Goal: Task Accomplishment & Management: Manage account settings

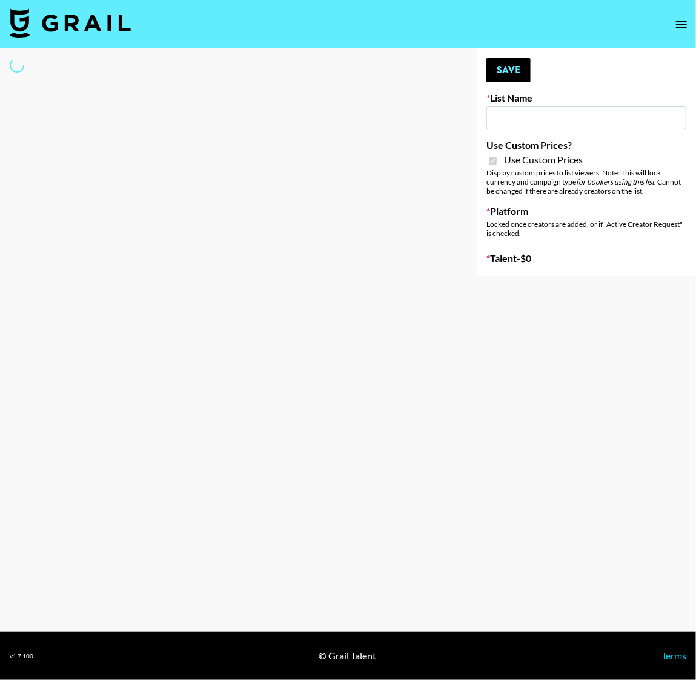
type input "Anker For Soundcore"
checkbox input "true"
select select "Brand"
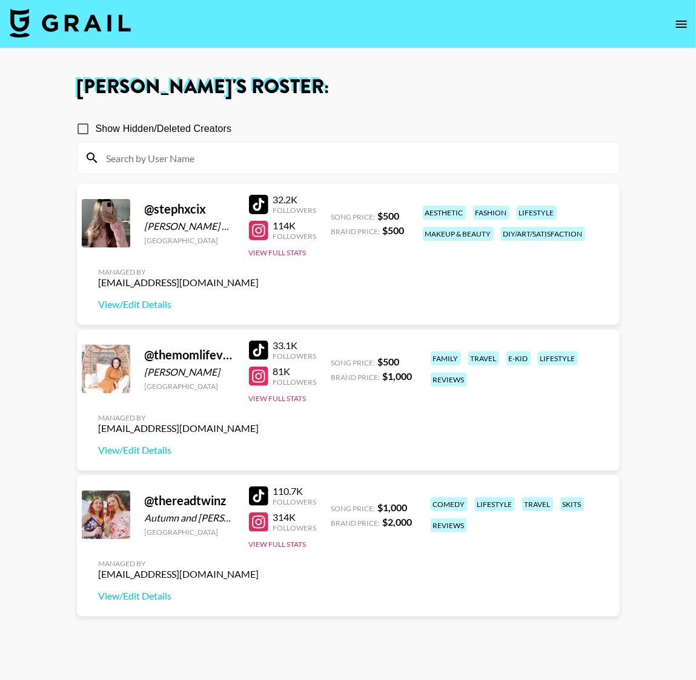
click at [145, 171] on div at bounding box center [347, 157] width 541 height 31
click at [150, 157] on input at bounding box center [355, 157] width 512 height 19
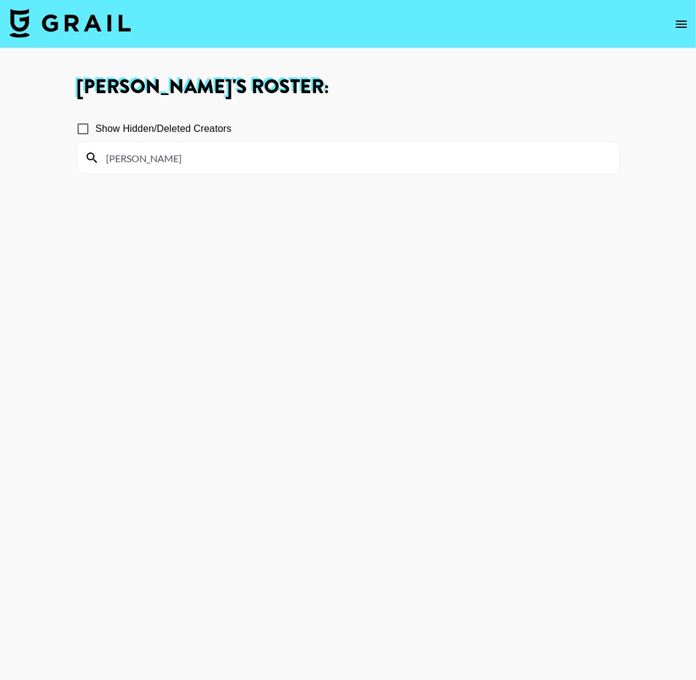
type input "michael"
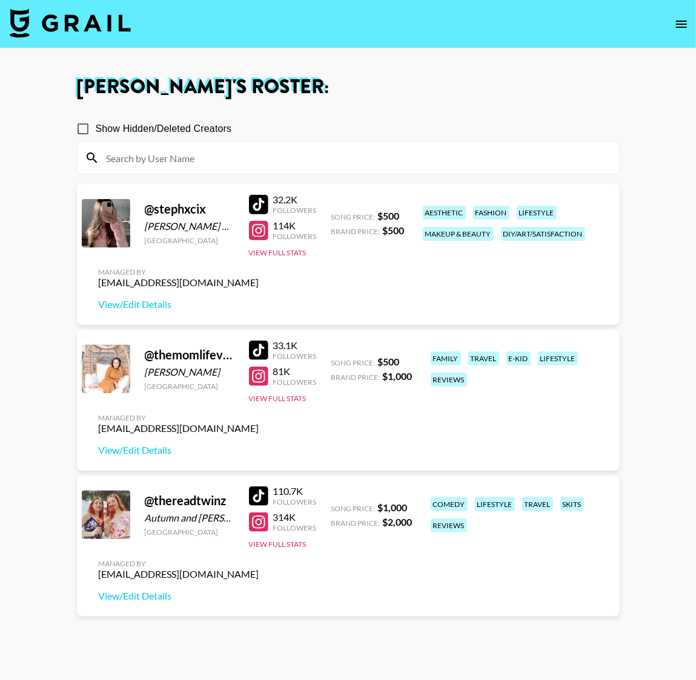
click at [676, 19] on icon "open drawer" at bounding box center [681, 24] width 15 height 15
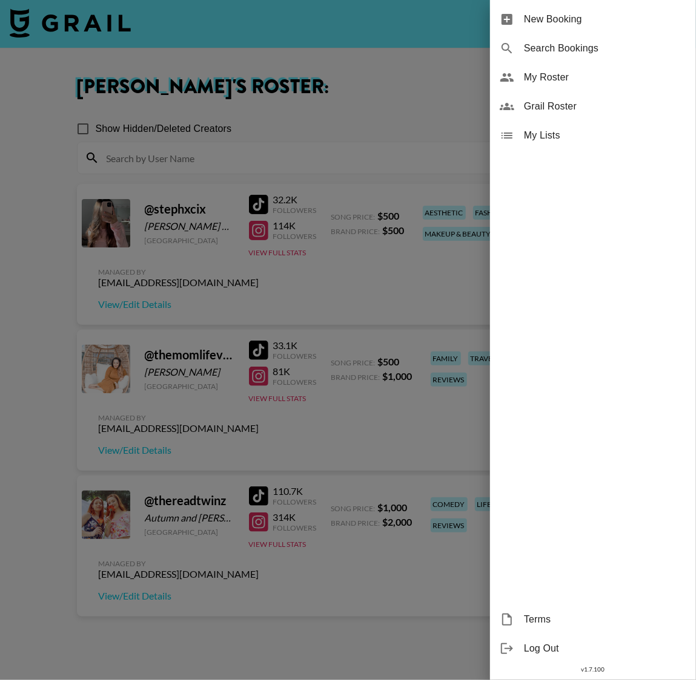
click at [547, 80] on span "My Roster" at bounding box center [605, 77] width 162 height 15
click at [553, 74] on span "My Roster" at bounding box center [605, 77] width 162 height 15
click at [550, 105] on span "Grail Roster" at bounding box center [605, 106] width 162 height 15
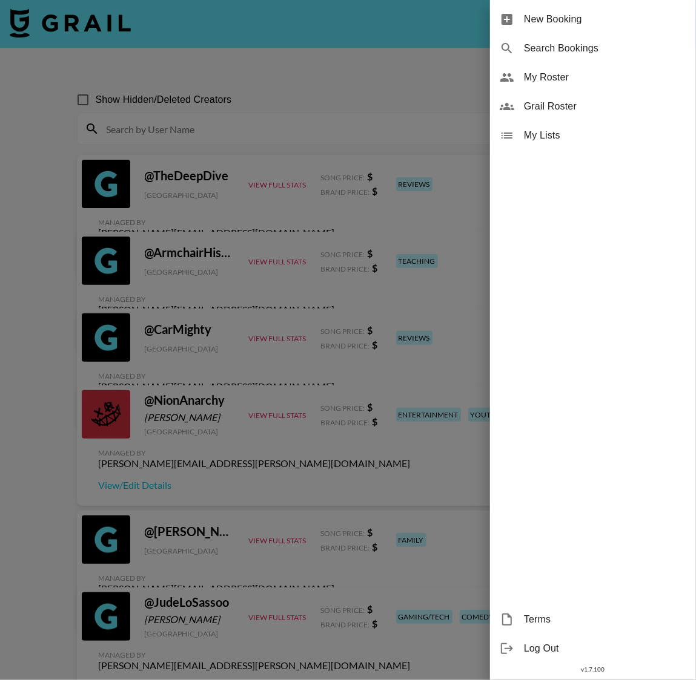
click at [570, 92] on div "Grail Roster" at bounding box center [593, 106] width 206 height 29
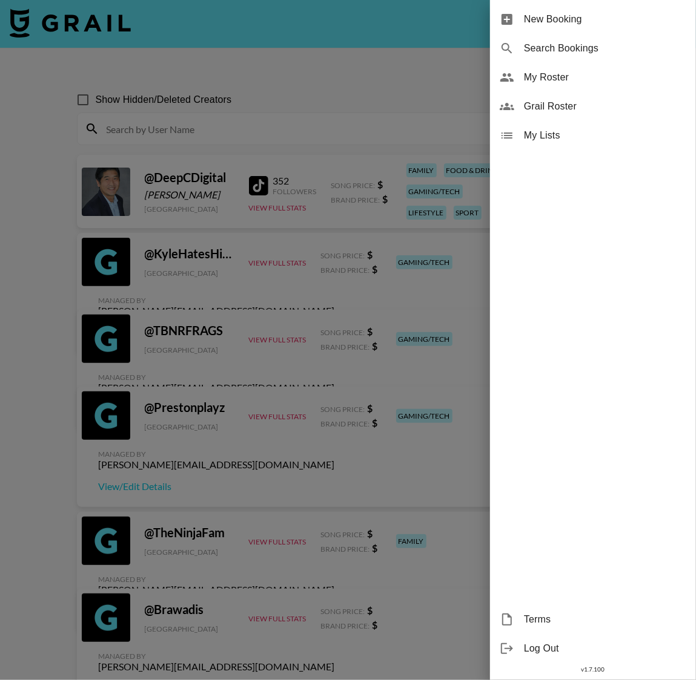
click at [570, 80] on span "My Roster" at bounding box center [605, 77] width 162 height 15
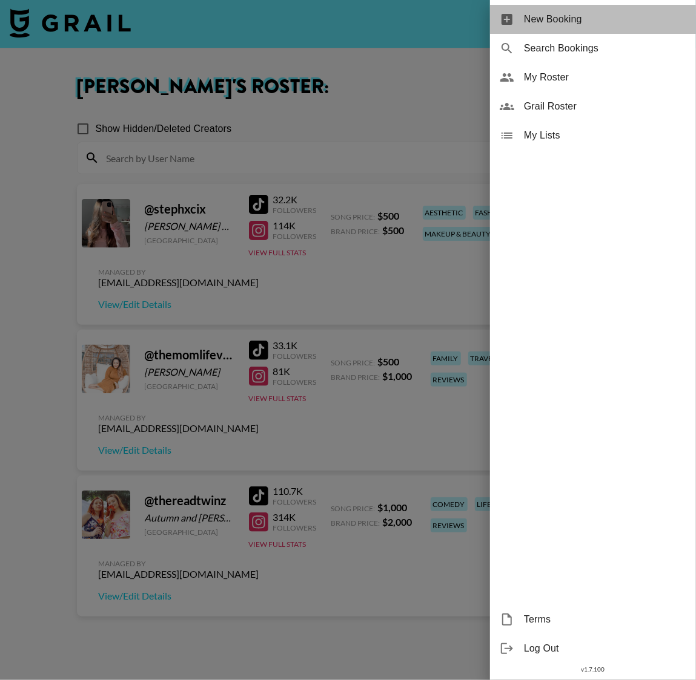
click at [555, 19] on span "New Booking" at bounding box center [605, 19] width 162 height 15
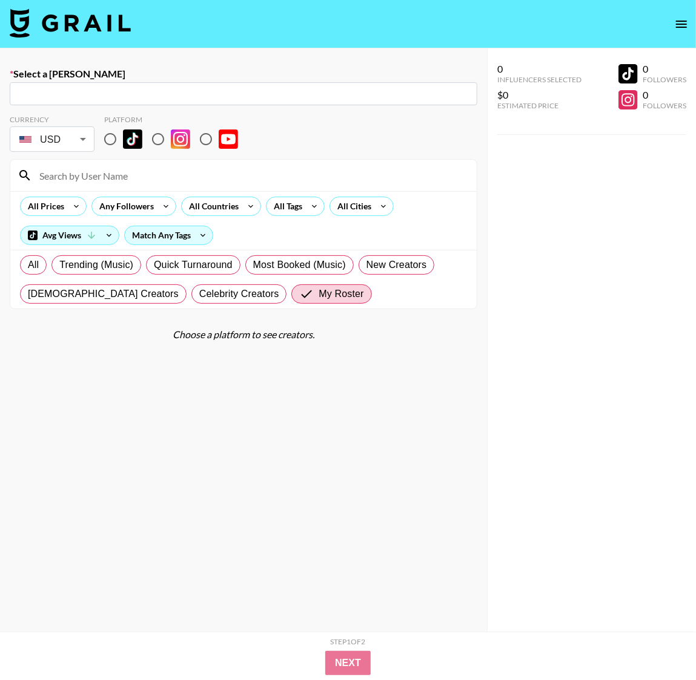
click at [47, 24] on img at bounding box center [70, 22] width 121 height 29
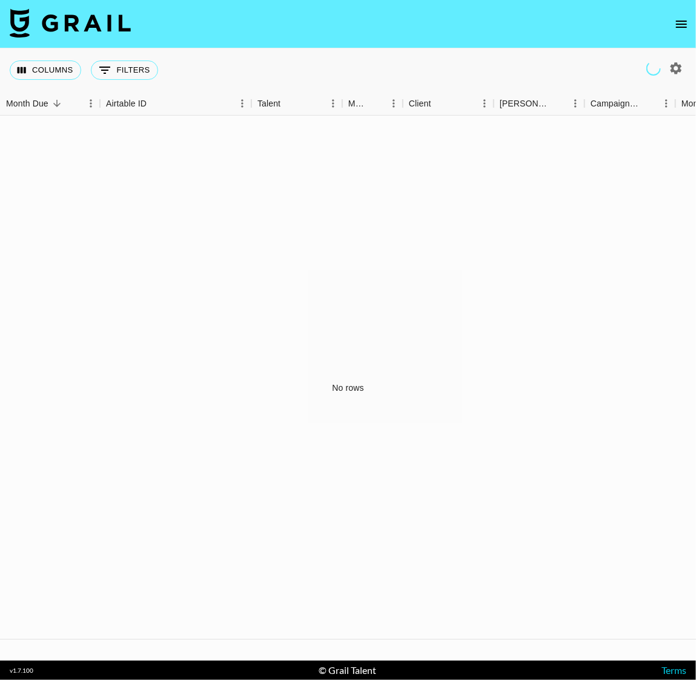
click at [676, 25] on icon "open drawer" at bounding box center [681, 24] width 15 height 15
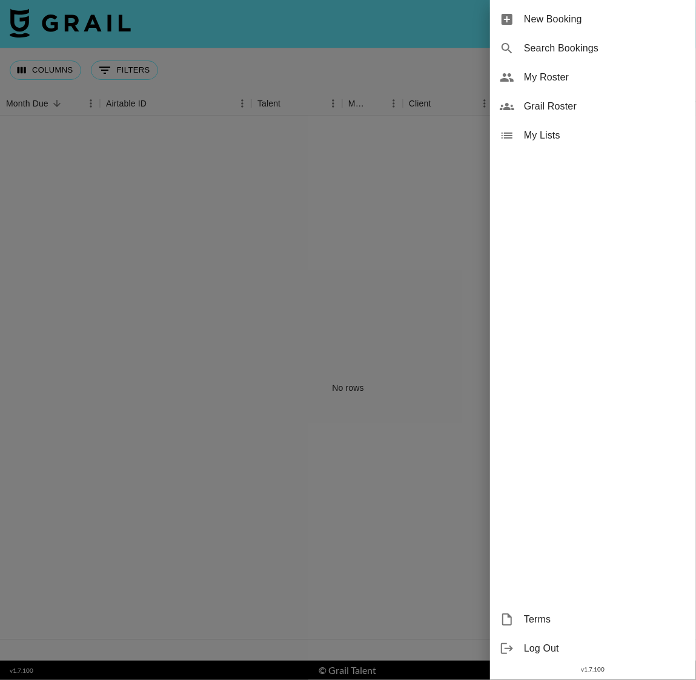
click at [570, 80] on span "My Roster" at bounding box center [605, 77] width 162 height 15
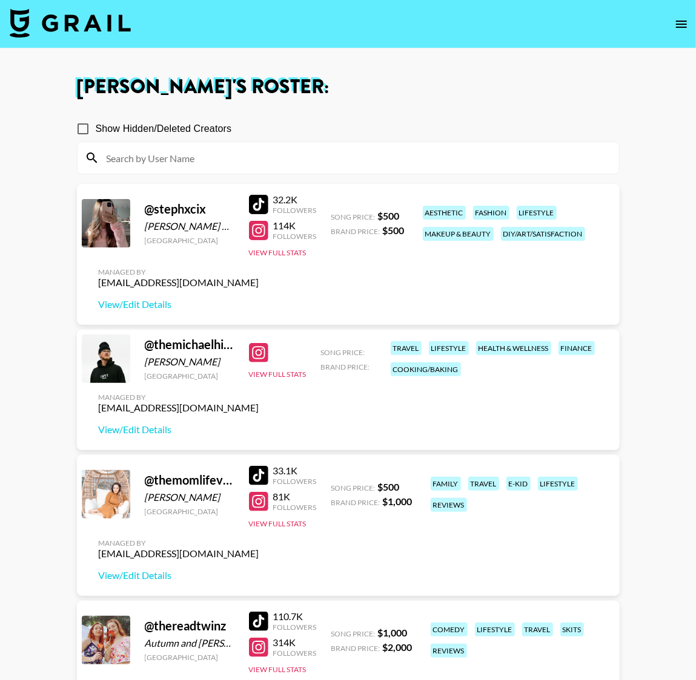
click at [146, 438] on div "Managed By klen.toledo@grail-talent.com View/Edit Details" at bounding box center [179, 414] width 180 height 62
click at [147, 432] on link "View/Edit Details" at bounding box center [179, 430] width 160 height 12
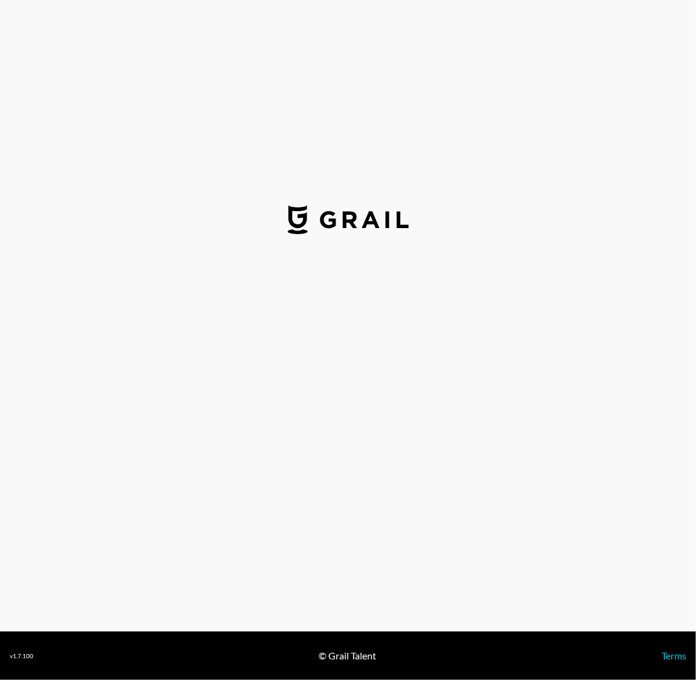
select select "USD"
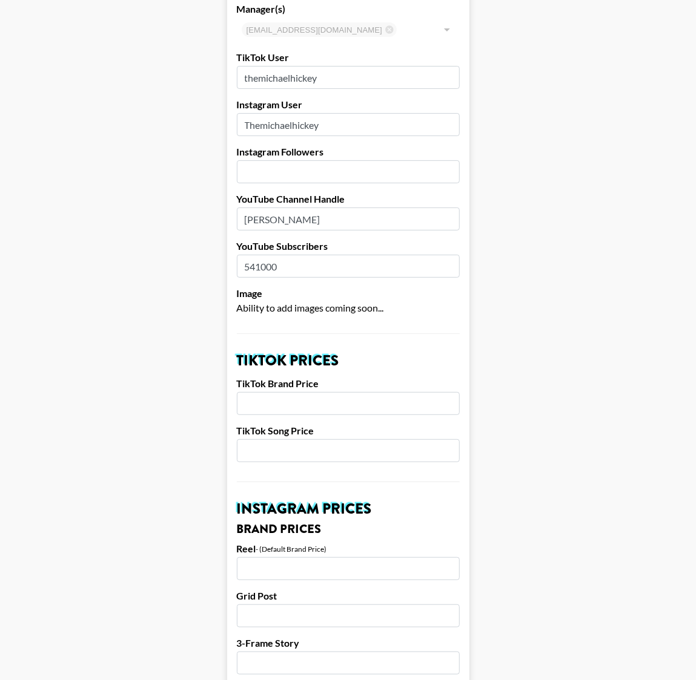
scroll to position [91, 0]
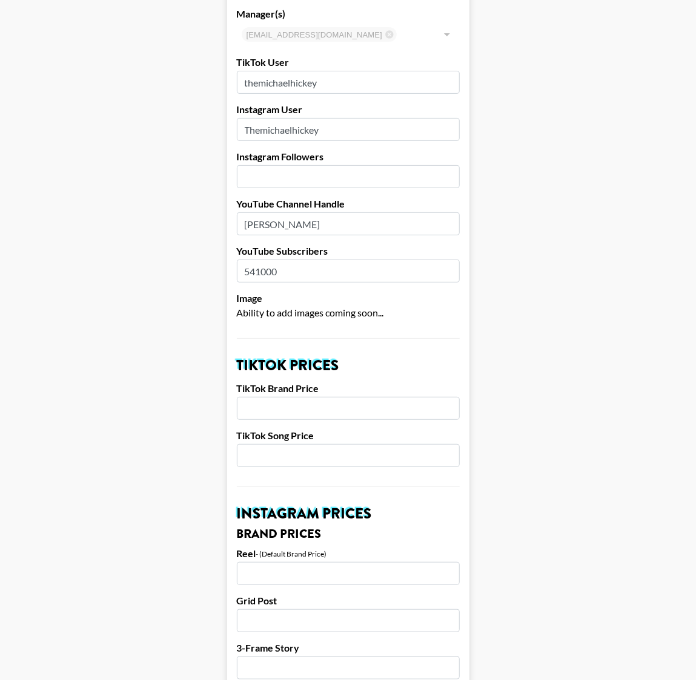
click at [295, 180] on input "number" at bounding box center [348, 176] width 223 height 23
type input "869000"
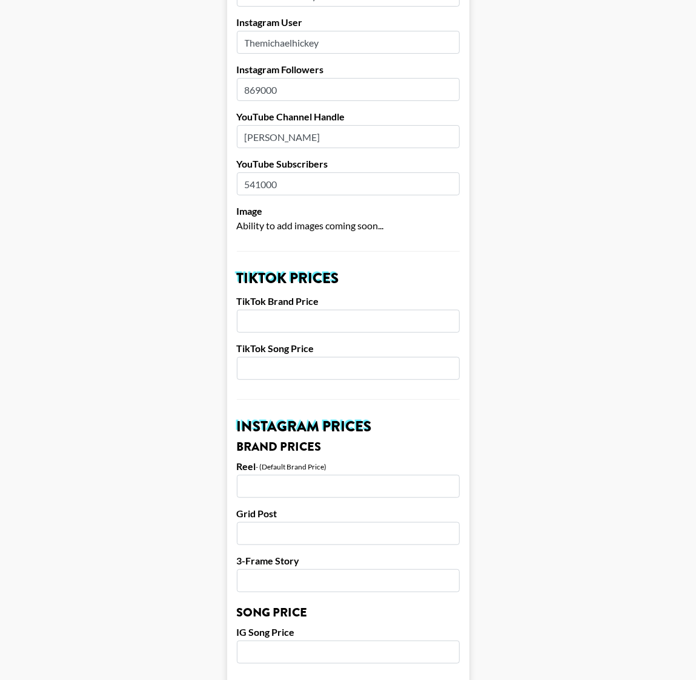
scroll to position [182, 0]
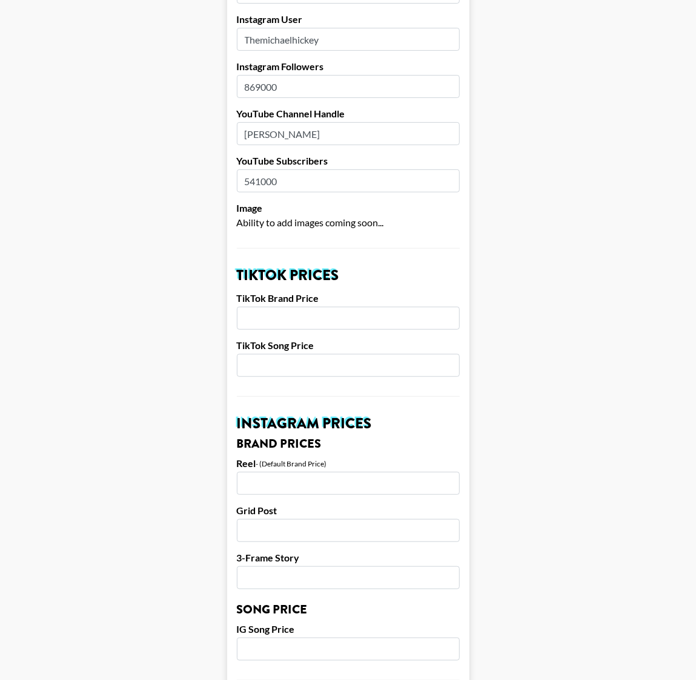
click at [275, 318] on input "number" at bounding box center [348, 318] width 223 height 23
type input "5000"
type input "2000"
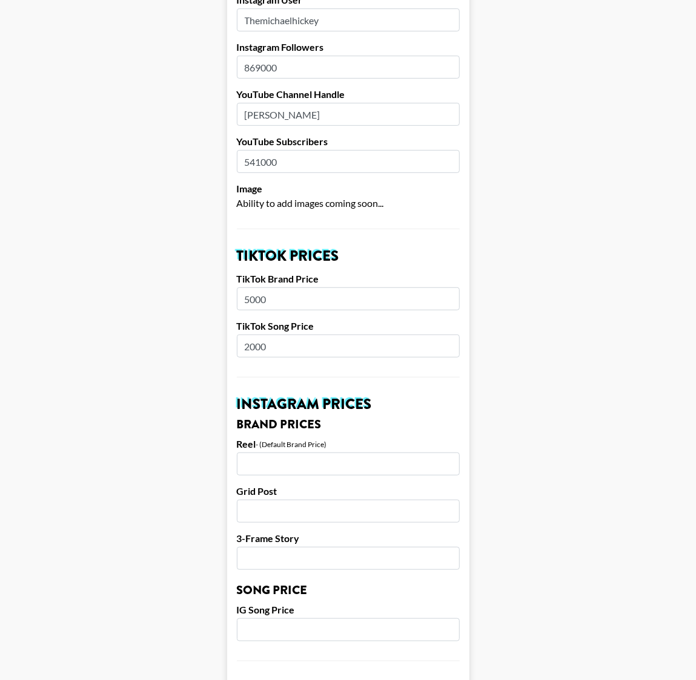
scroll to position [202, 0]
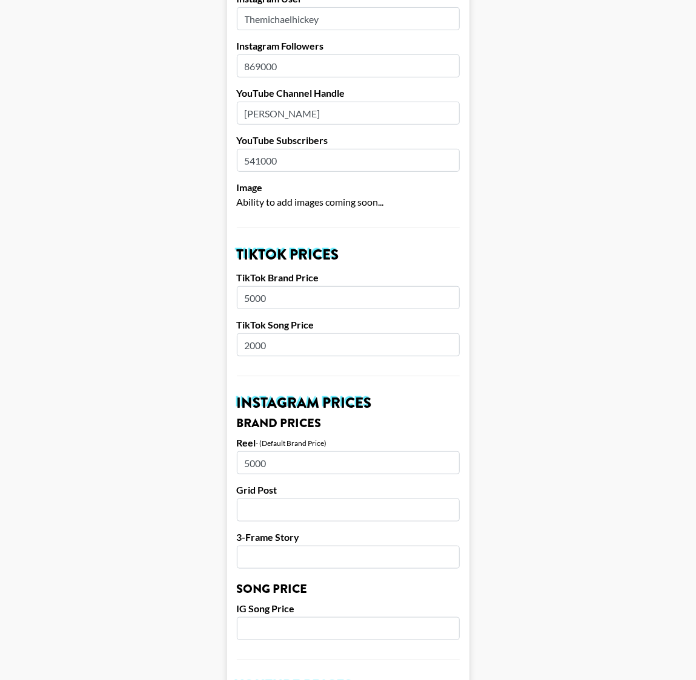
type input "5000"
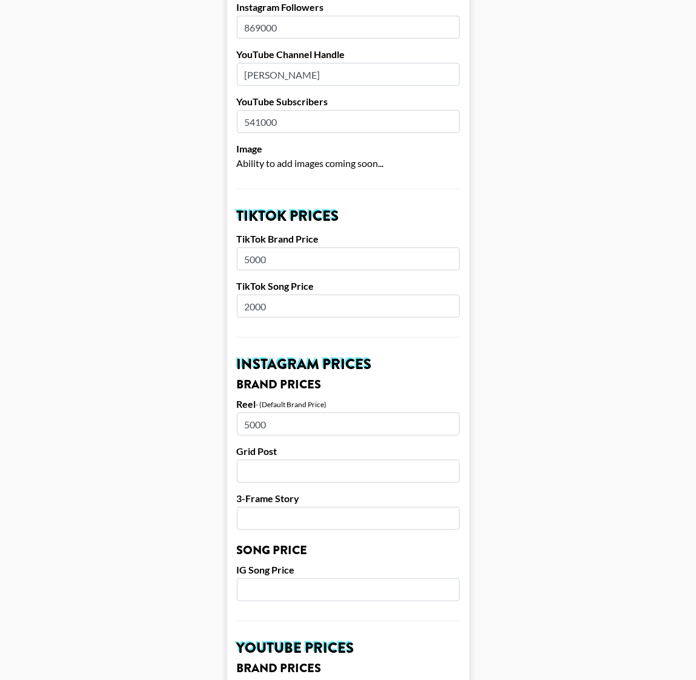
scroll to position [252, 0]
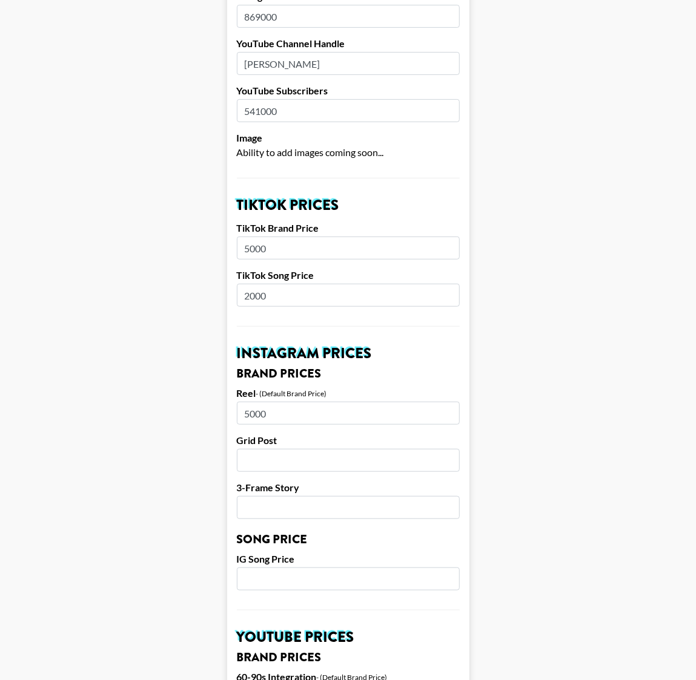
click at [363, 469] on input "number" at bounding box center [348, 460] width 223 height 23
type input "5000"
type input "2000"
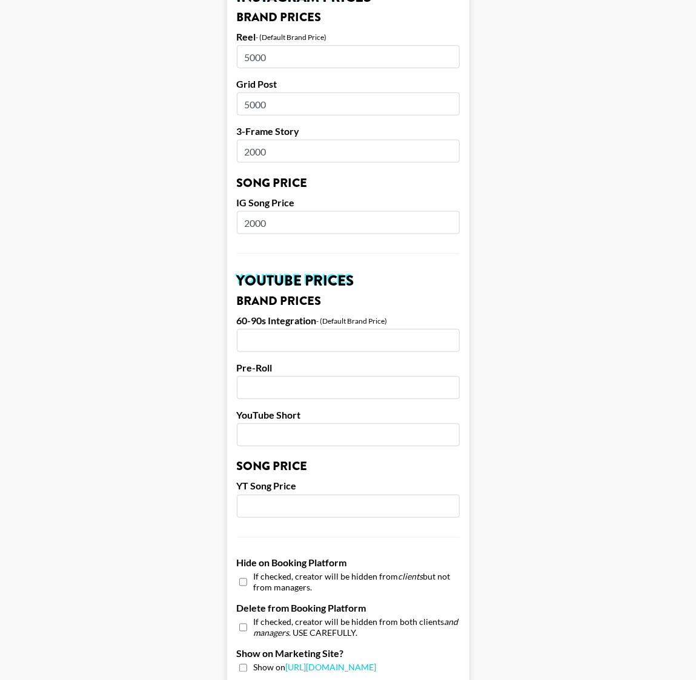
type input "6"
type input "5"
type input "3000"
type input "2000"
click at [285, 441] on input "number" at bounding box center [348, 435] width 223 height 23
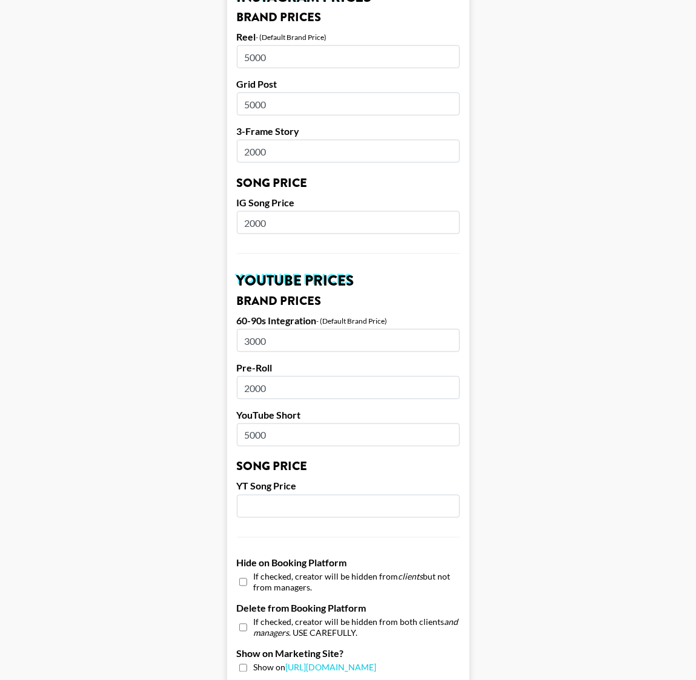
type input "5000"
click at [288, 520] on form "Airtable ID: recUnSC6nbnCvX70k Manager(s) klen.toledo@grail-talent.com ​ TikTok…" at bounding box center [348, 212] width 242 height 1507
click at [291, 508] on input "number" at bounding box center [348, 506] width 223 height 23
type input "2000"
click at [159, 418] on main "Airtable ID: recUnSC6nbnCvX70k Manager(s) klen.toledo@grail-talent.com ​ TikTok…" at bounding box center [348, 212] width 676 height 1507
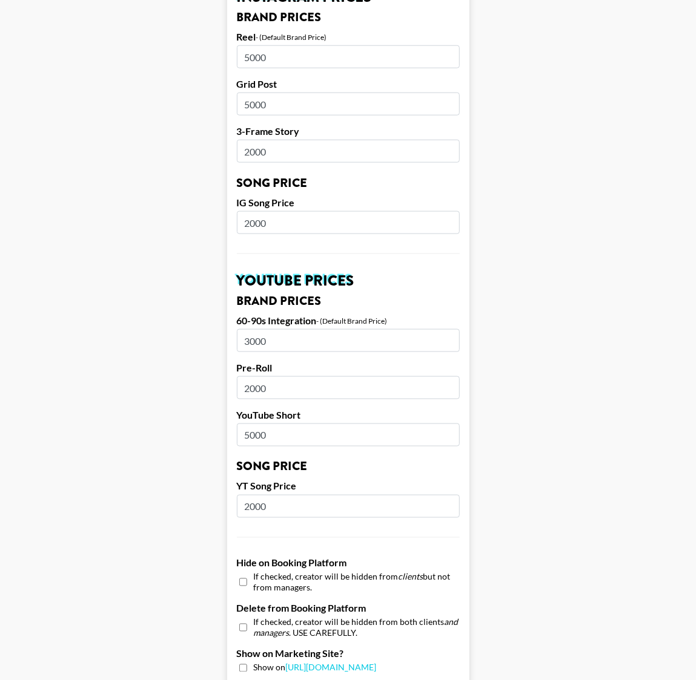
click at [245, 341] on input "3000" at bounding box center [348, 340] width 223 height 23
drag, startPoint x: 154, startPoint y: 424, endPoint x: 168, endPoint y: 416, distance: 15.7
click at [154, 423] on main "Airtable ID: recUnSC6nbnCvX70k Manager(s) klen.toledo@grail-talent.com ​ TikTok…" at bounding box center [348, 212] width 676 height 1507
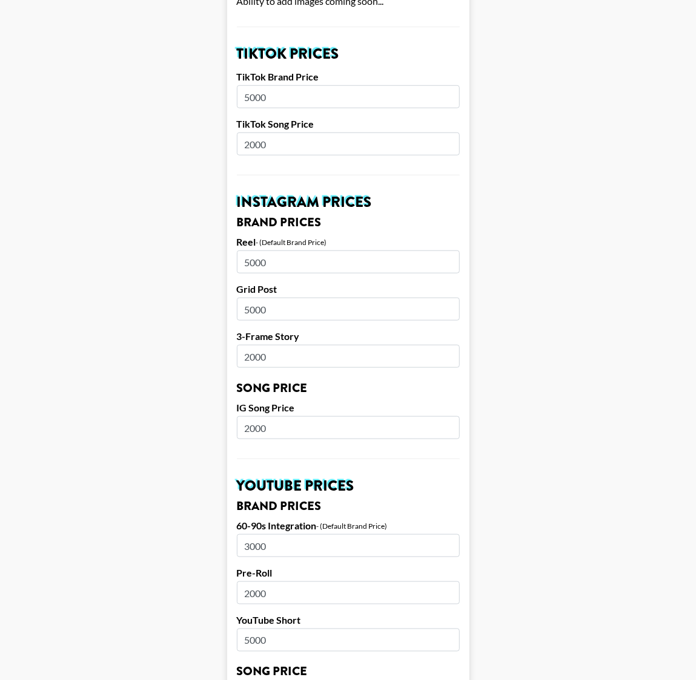
scroll to position [396, 0]
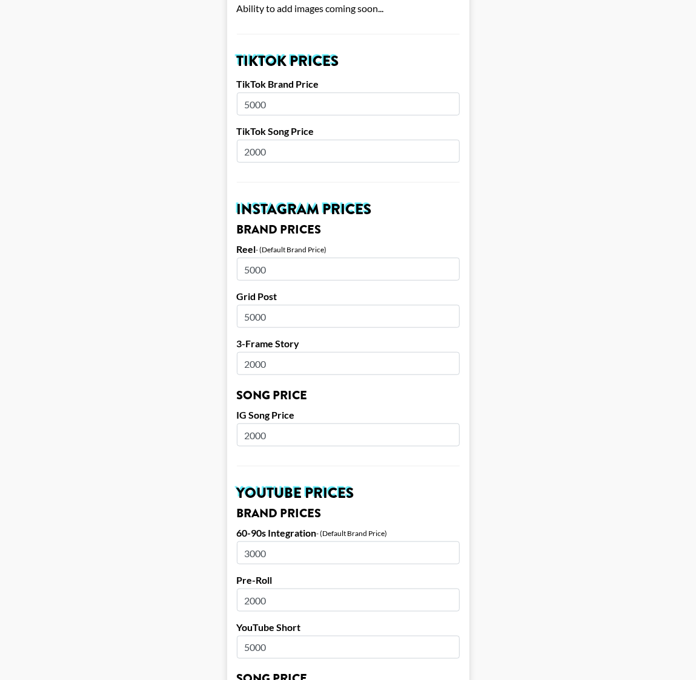
drag, startPoint x: 251, startPoint y: 316, endPoint x: 199, endPoint y: 317, distance: 51.5
click at [202, 317] on main "Airtable ID: recUnSC6nbnCvX70k Manager(s) klen.toledo@grail-talent.com ​ TikTok…" at bounding box center [348, 425] width 676 height 1507
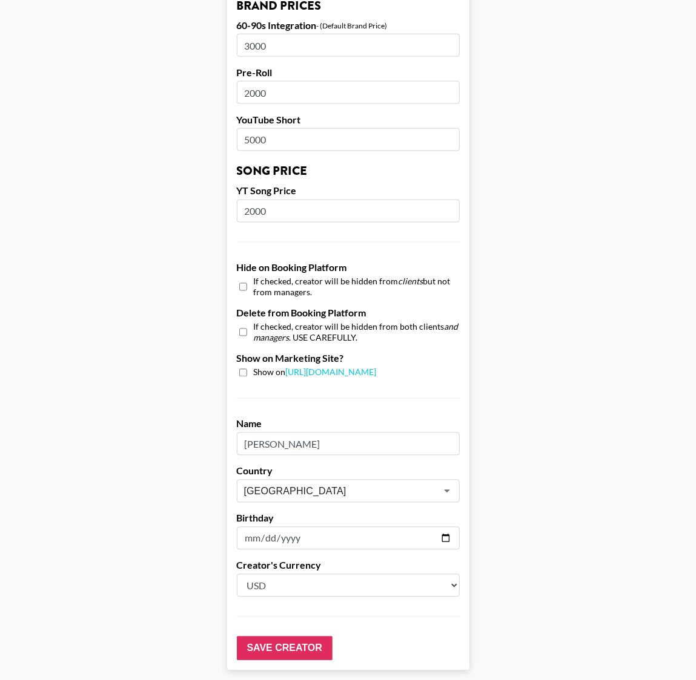
scroll to position [907, 0]
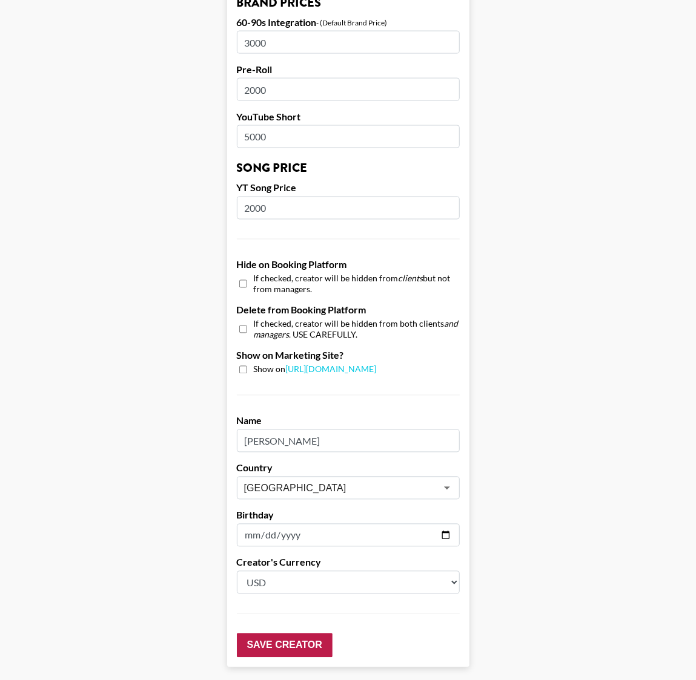
type input "3000"
click at [282, 642] on input "Save Creator" at bounding box center [285, 646] width 96 height 24
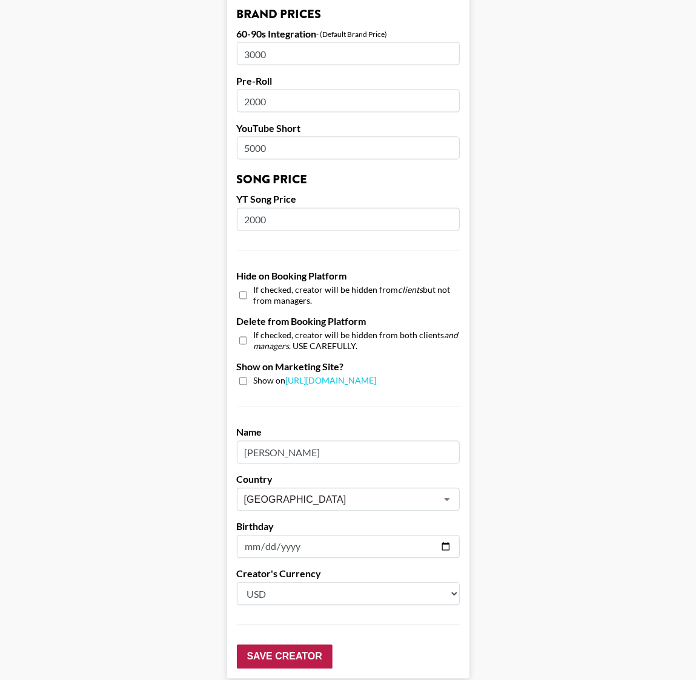
scroll to position [0, 0]
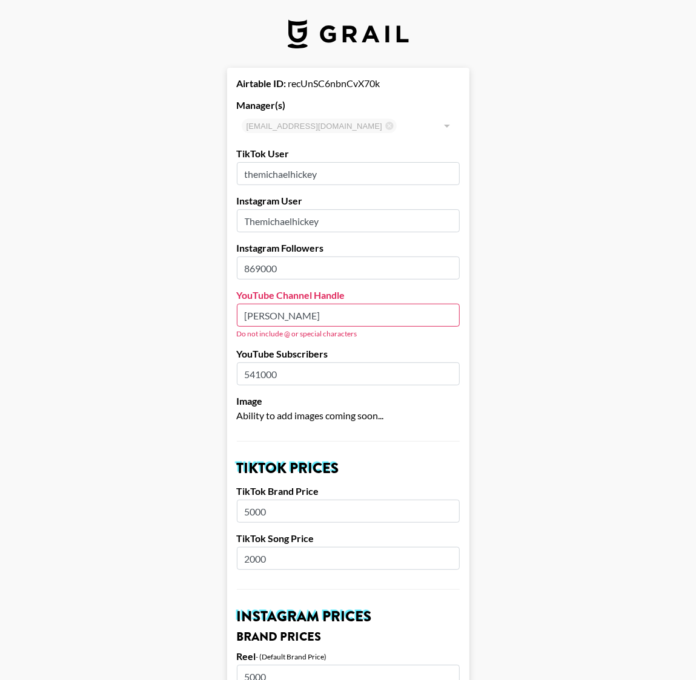
click at [245, 318] on input "Michael Hickey" at bounding box center [348, 315] width 223 height 23
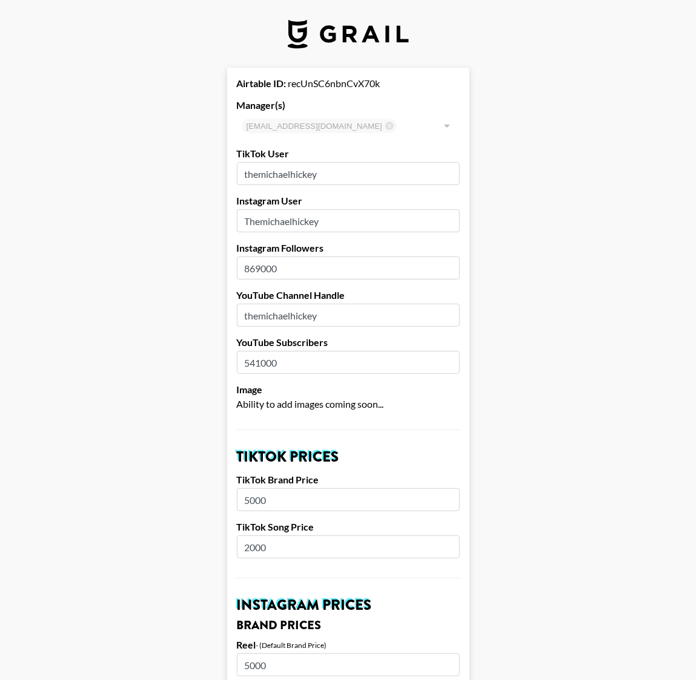
type input "themichaelhickey"
drag, startPoint x: 250, startPoint y: 220, endPoint x: 235, endPoint y: 219, distance: 14.5
type input "themichaelhickey"
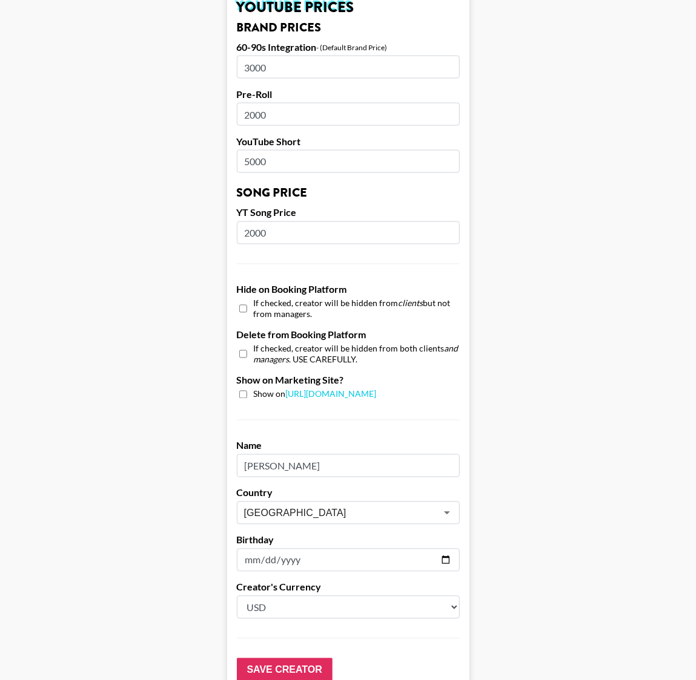
scroll to position [961, 0]
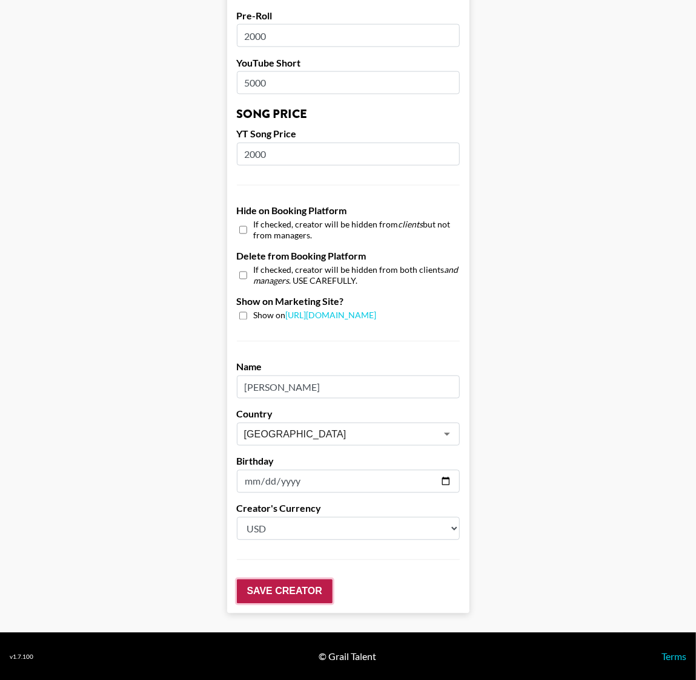
click at [303, 591] on input "Save Creator" at bounding box center [285, 592] width 96 height 24
click at [291, 593] on input "Save Creator" at bounding box center [285, 592] width 96 height 24
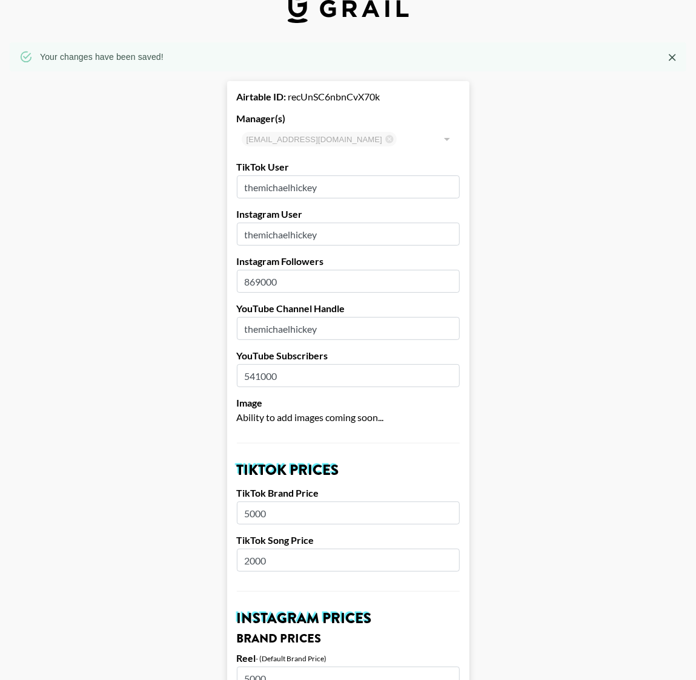
scroll to position [0, 0]
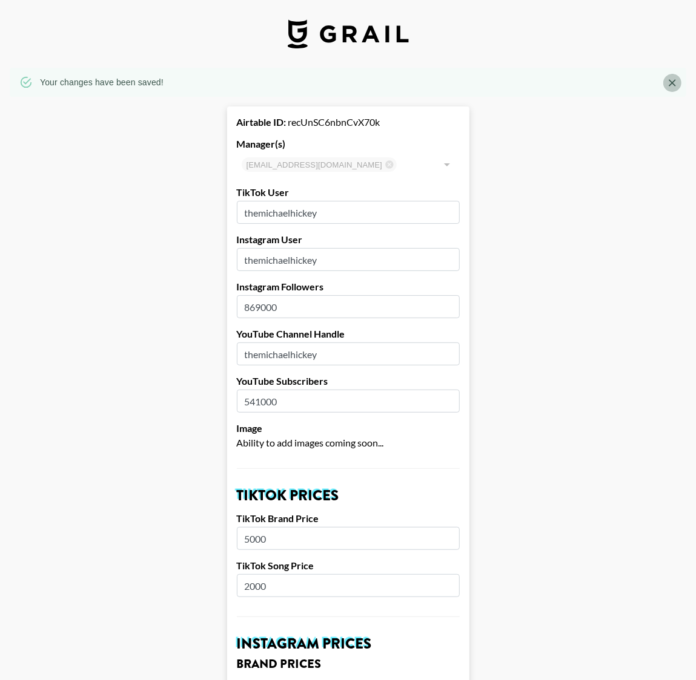
click at [672, 85] on icon "Close" at bounding box center [672, 83] width 12 height 12
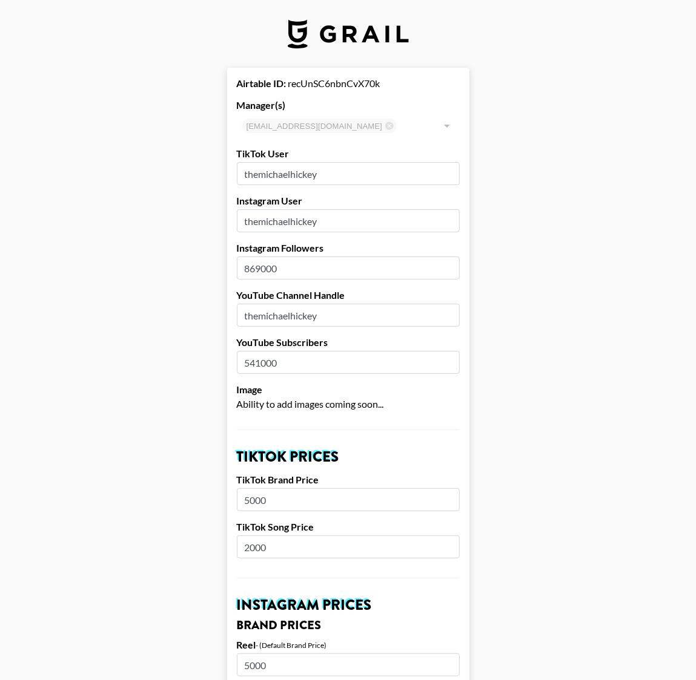
click at [344, 33] on img at bounding box center [348, 33] width 121 height 29
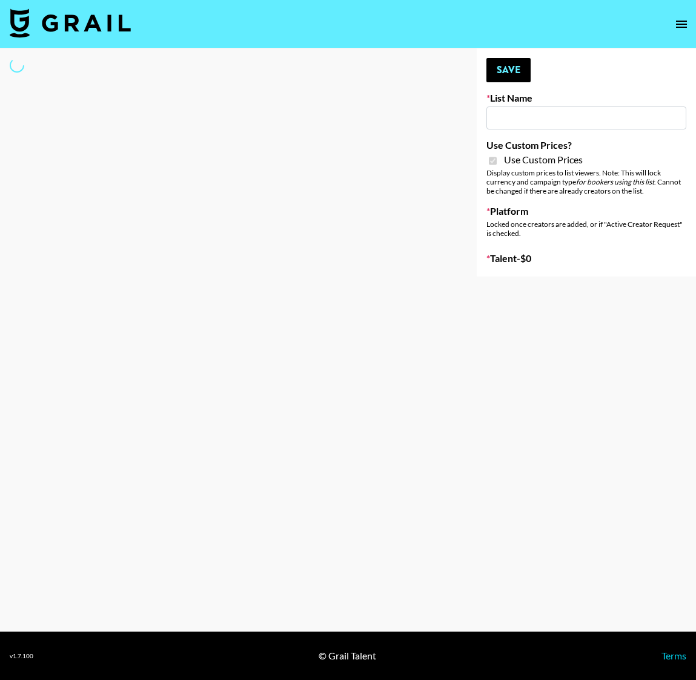
type input "Anker For Soundcore"
checkbox input "true"
select select "Brand"
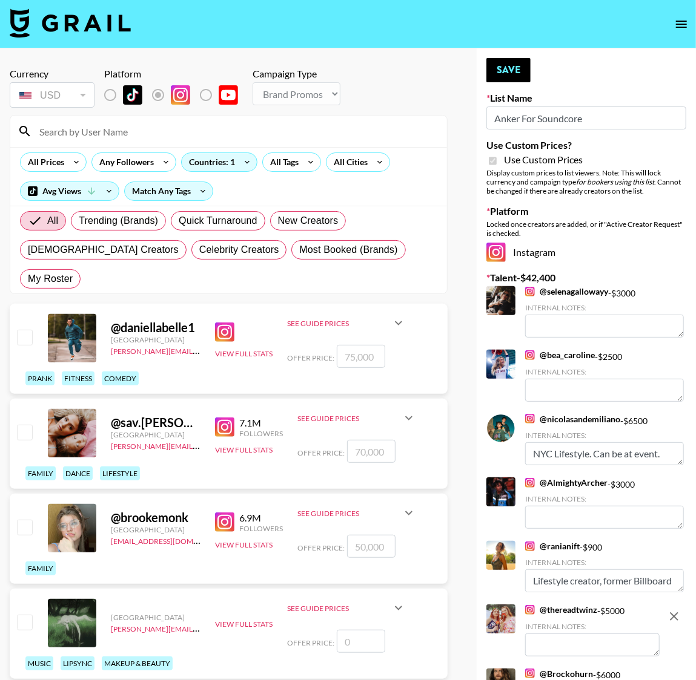
click at [85, 130] on input at bounding box center [235, 131] width 407 height 19
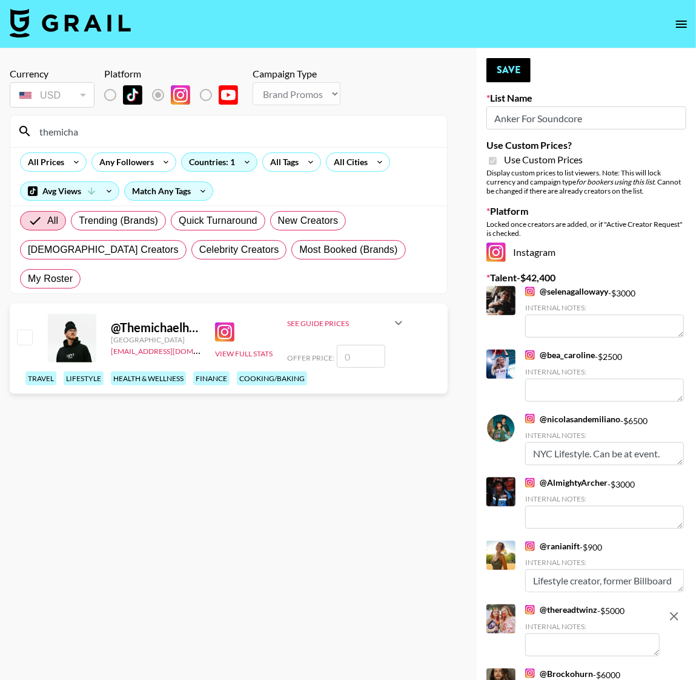
type input "themicha"
click at [29, 330] on input "checkbox" at bounding box center [24, 337] width 15 height 15
click at [26, 330] on input "checkbox" at bounding box center [24, 337] width 15 height 15
click at [20, 330] on input "checkbox" at bounding box center [24, 337] width 15 height 15
click at [21, 330] on input "checkbox" at bounding box center [24, 337] width 15 height 15
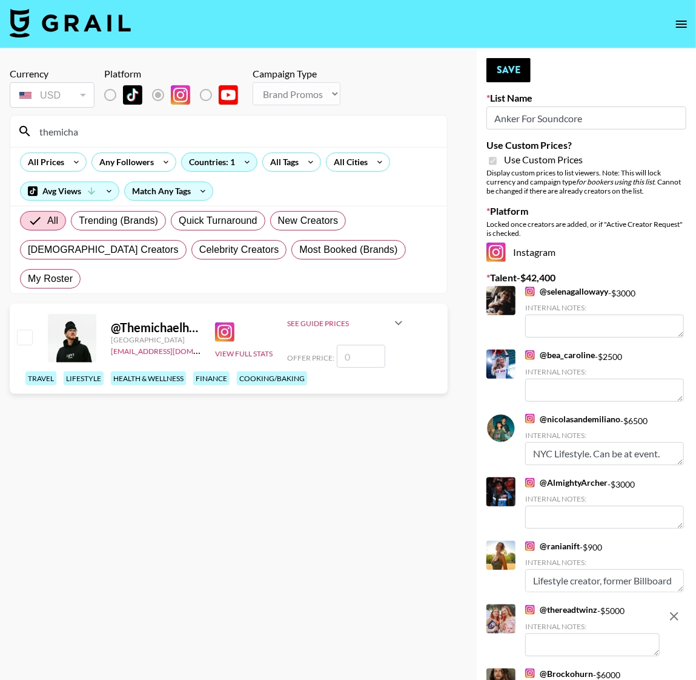
click at [21, 330] on input "checkbox" at bounding box center [24, 337] width 15 height 15
checkbox input "false"
click at [363, 345] on input "number" at bounding box center [361, 356] width 48 height 23
type input "5"
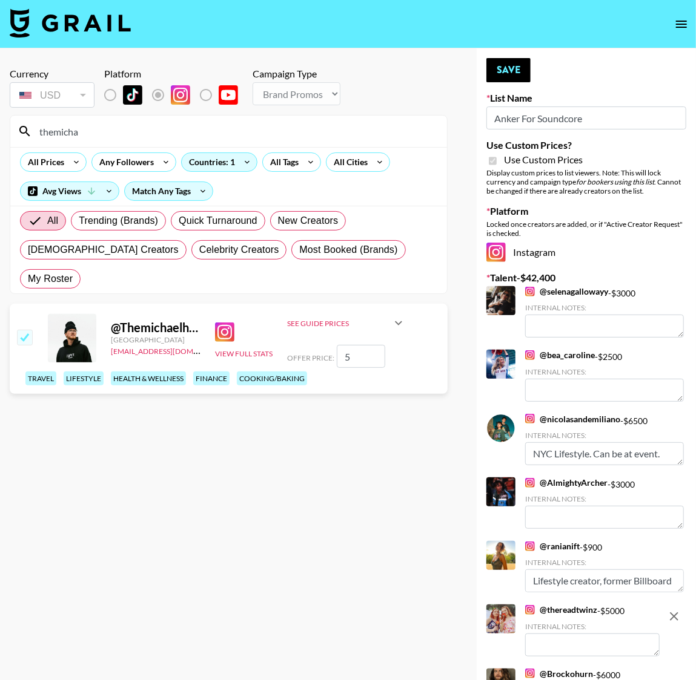
checkbox input "true"
type input "5"
checkbox input "false"
checkbox input "true"
type input "10000"
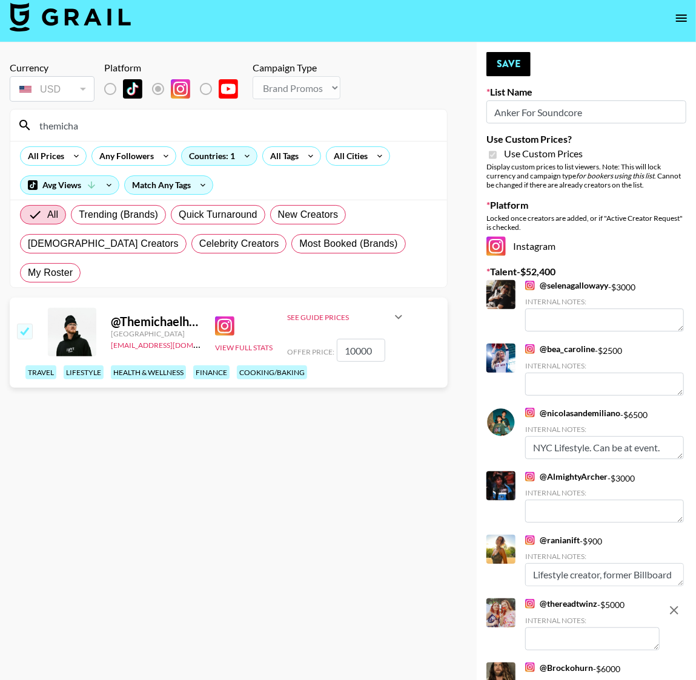
scroll to position [7, 0]
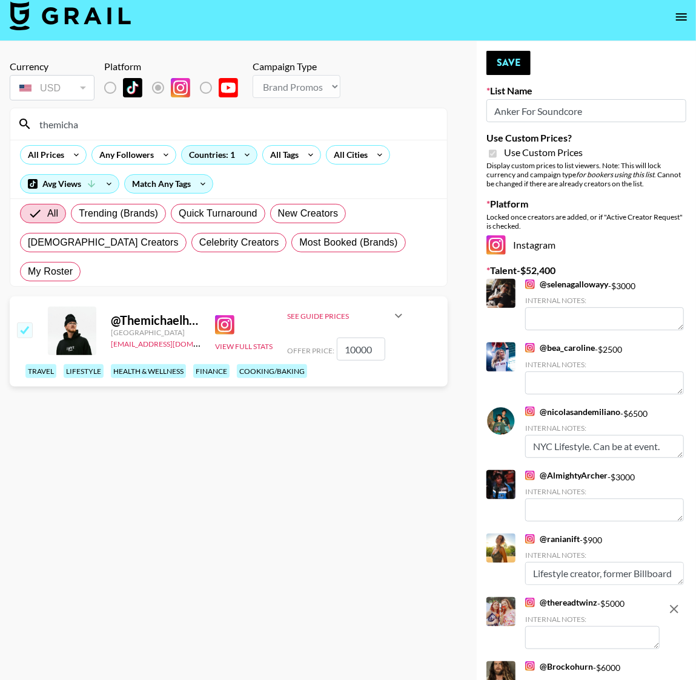
click at [27, 323] on input "checkbox" at bounding box center [24, 330] width 15 height 15
checkbox input "true"
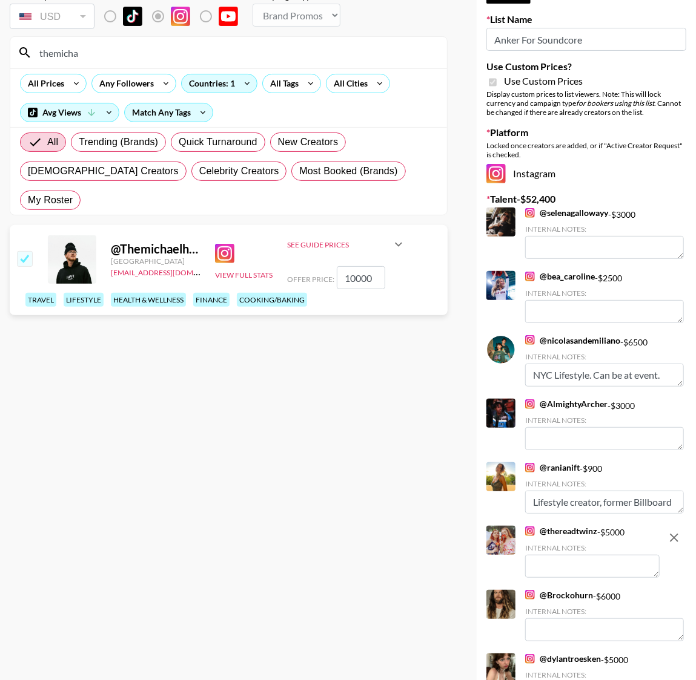
scroll to position [102, 0]
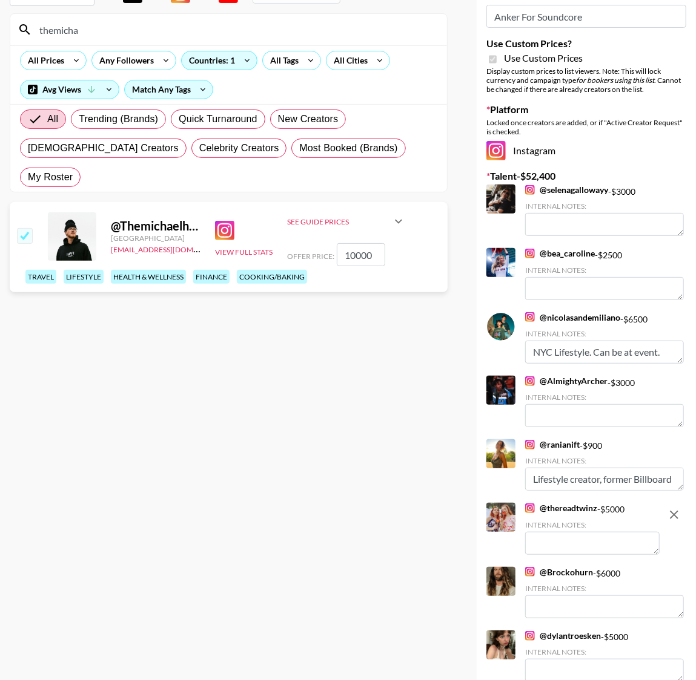
click at [398, 220] on icon at bounding box center [398, 222] width 7 height 4
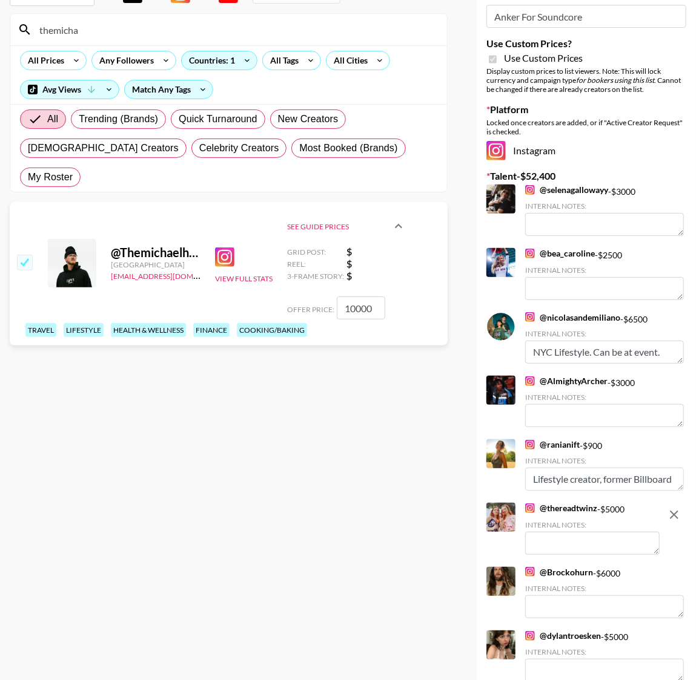
click at [398, 219] on icon at bounding box center [398, 226] width 15 height 15
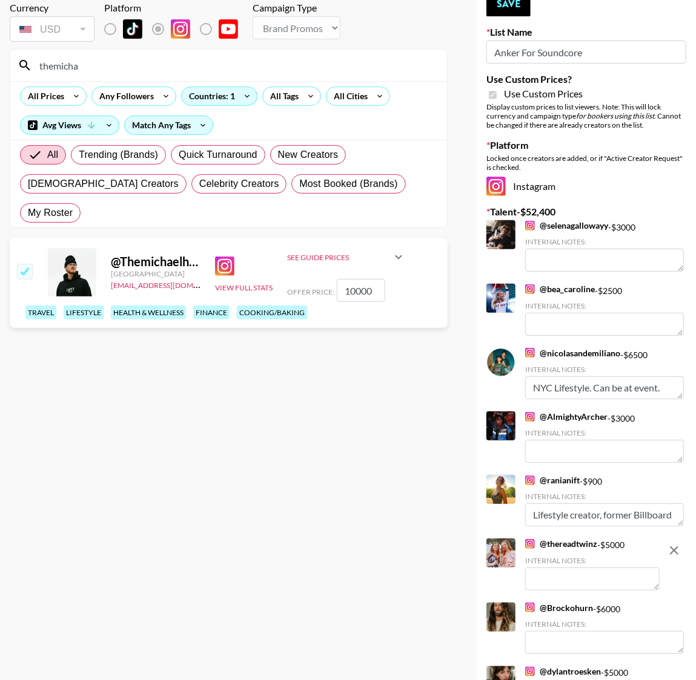
scroll to position [0, 0]
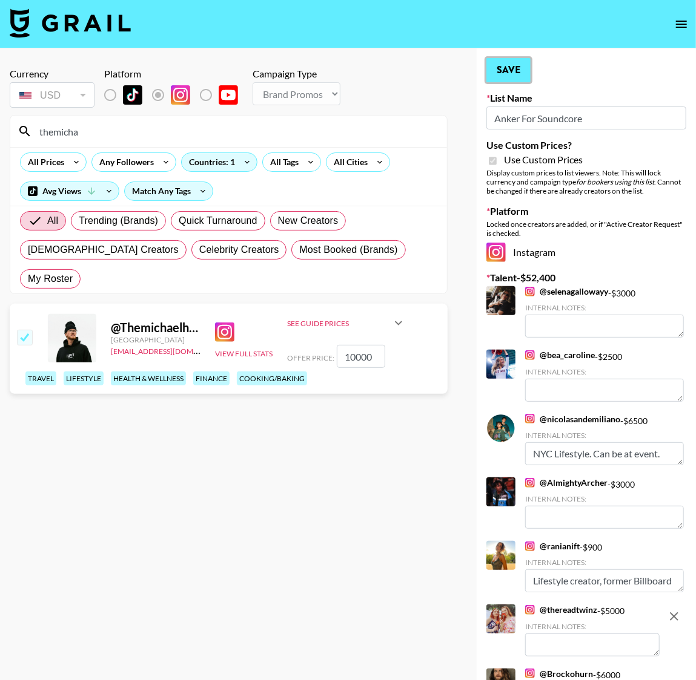
click at [508, 71] on button "Save" at bounding box center [508, 70] width 44 height 24
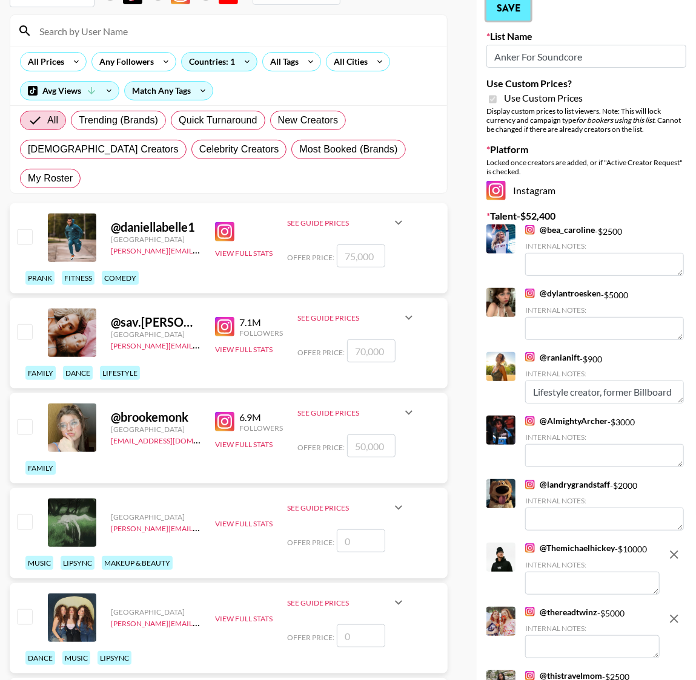
scroll to position [24, 0]
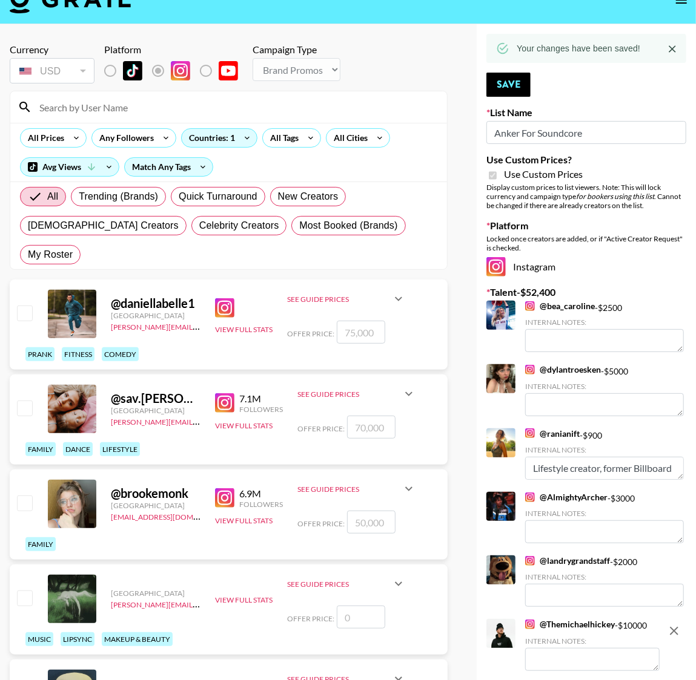
click at [110, 110] on input at bounding box center [235, 106] width 407 height 19
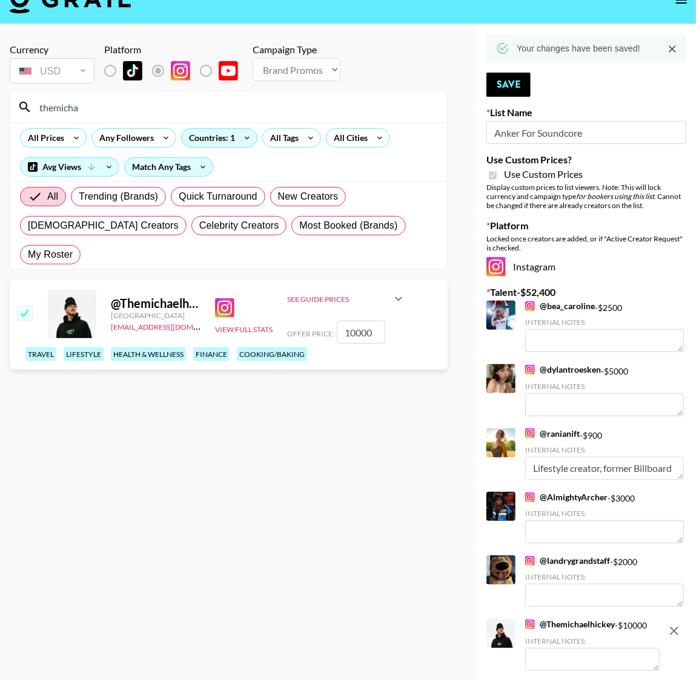
type input "themicha"
drag, startPoint x: 357, startPoint y: 301, endPoint x: 289, endPoint y: 294, distance: 68.2
click at [289, 321] on div "Offer Price: 10000" at bounding box center [346, 332] width 119 height 23
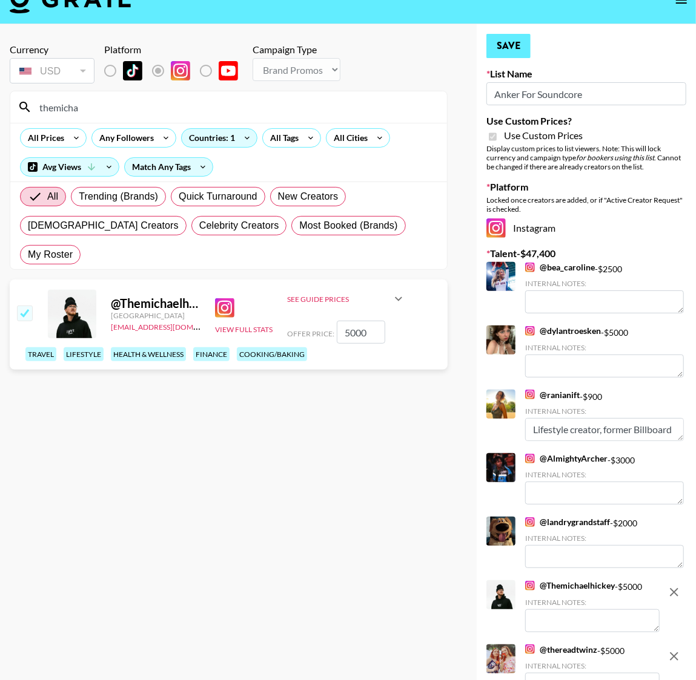
type input "5000"
click at [513, 45] on button "Save" at bounding box center [508, 46] width 44 height 24
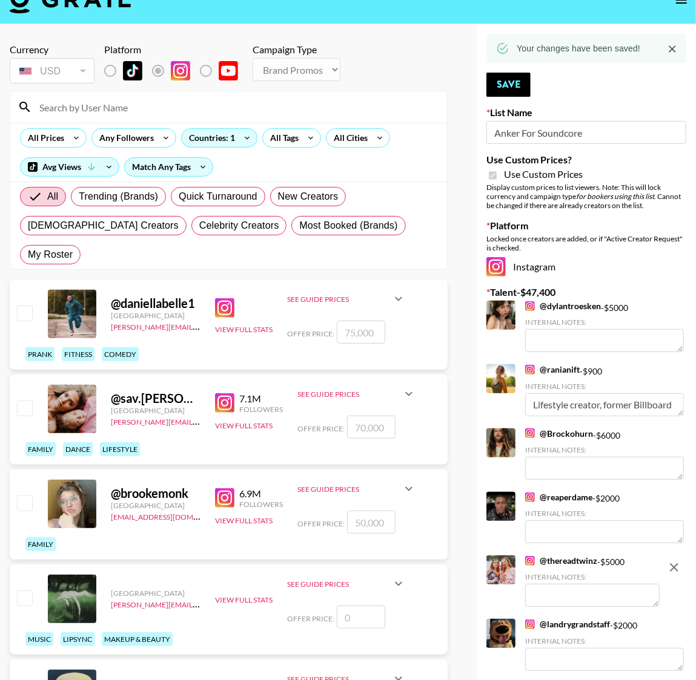
click at [96, 111] on input at bounding box center [235, 106] width 407 height 19
type input "themicha"
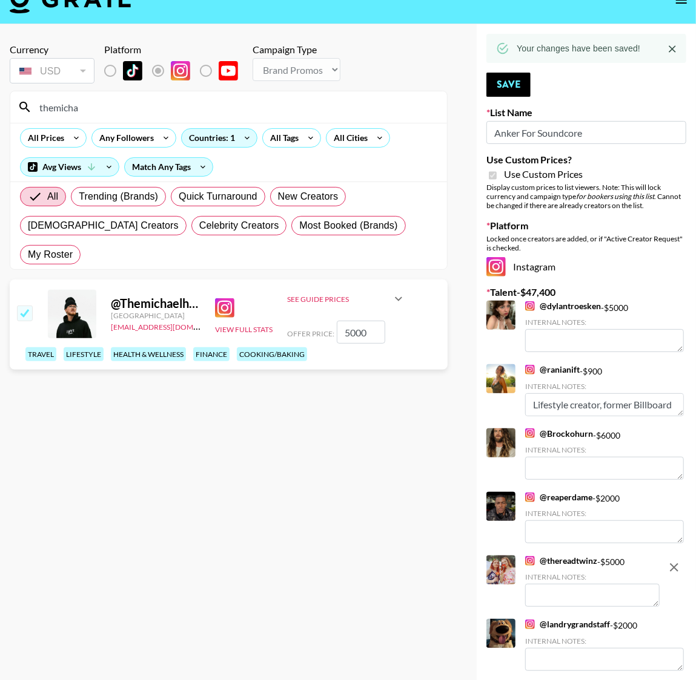
drag, startPoint x: 352, startPoint y: 303, endPoint x: 331, endPoint y: 303, distance: 20.6
click at [332, 321] on div "Offer Price: 5000" at bounding box center [346, 332] width 119 height 23
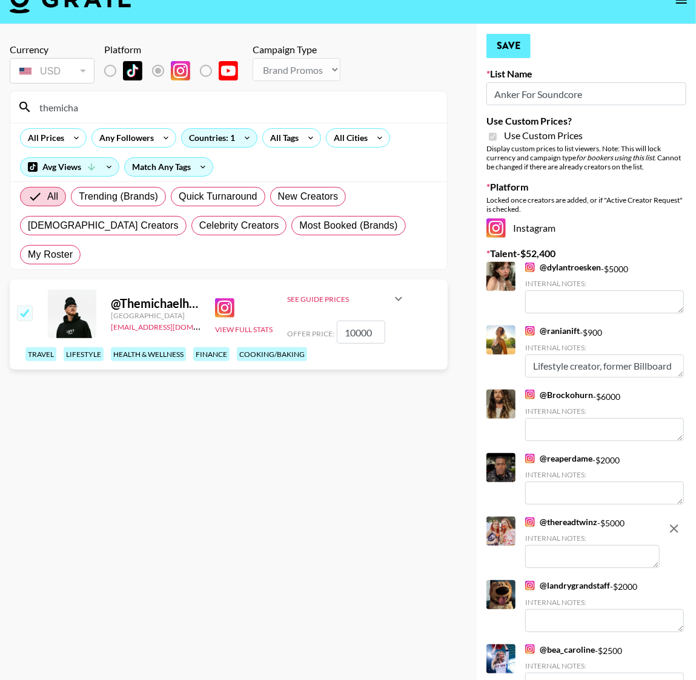
type input "10000"
click at [517, 36] on button "Save" at bounding box center [508, 46] width 44 height 24
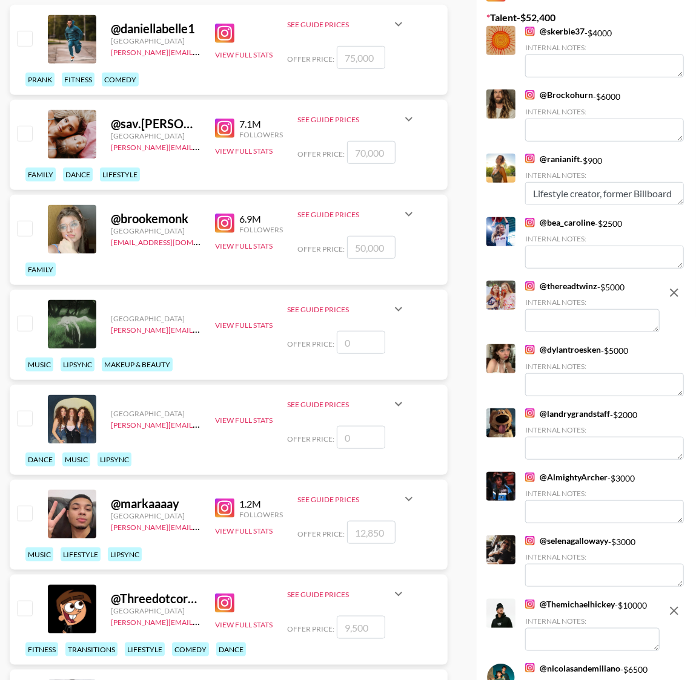
scroll to position [0, 0]
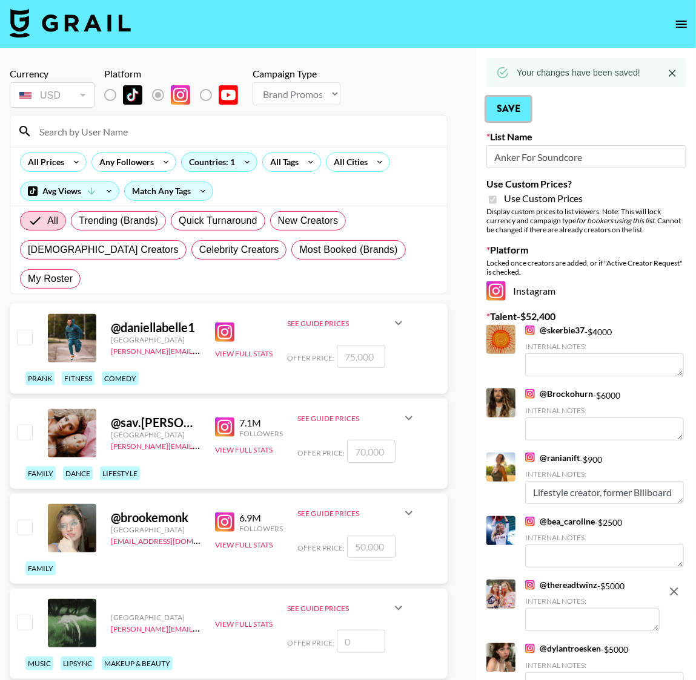
click at [505, 106] on button "Save" at bounding box center [508, 109] width 44 height 24
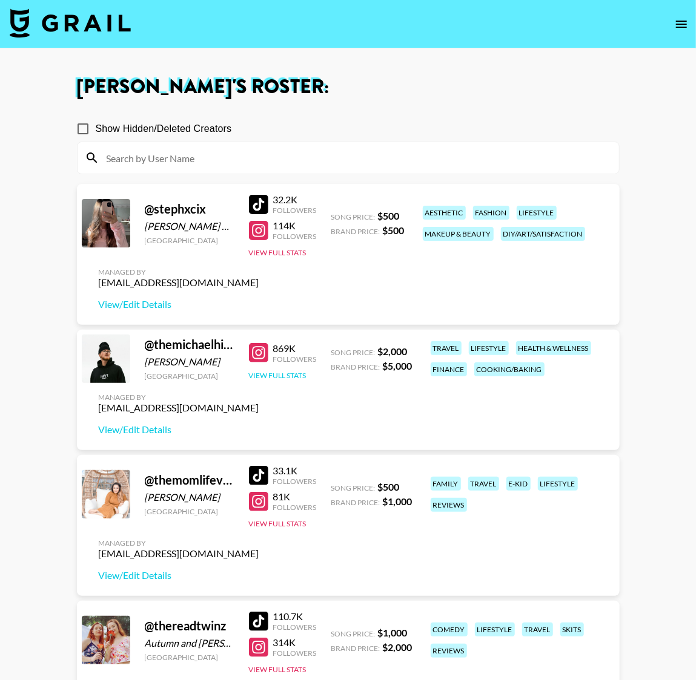
click at [278, 376] on button "View Full Stats" at bounding box center [278, 375] width 58 height 9
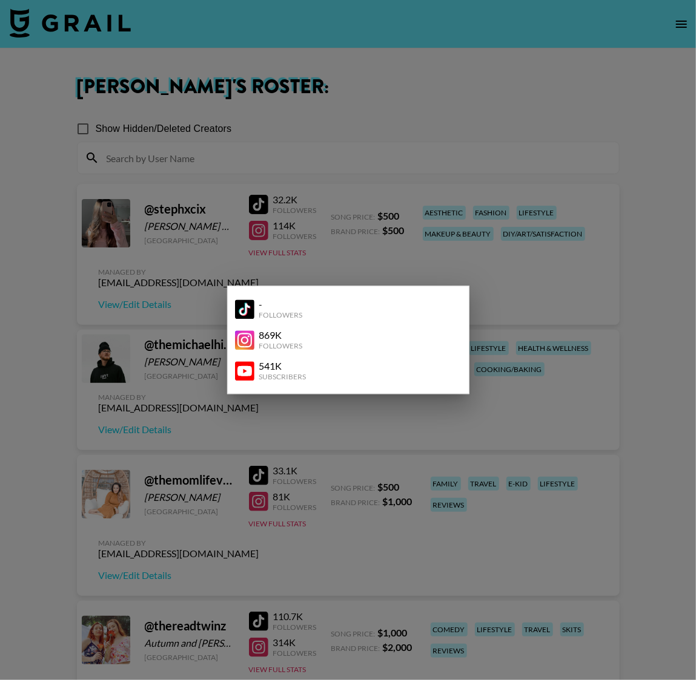
click at [136, 355] on div at bounding box center [348, 340] width 696 height 680
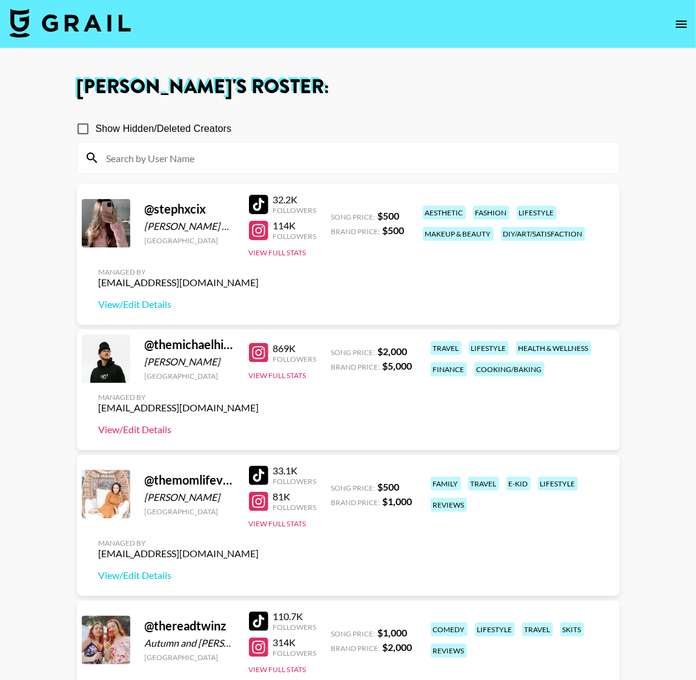
click at [145, 428] on link "View/Edit Details" at bounding box center [179, 430] width 160 height 12
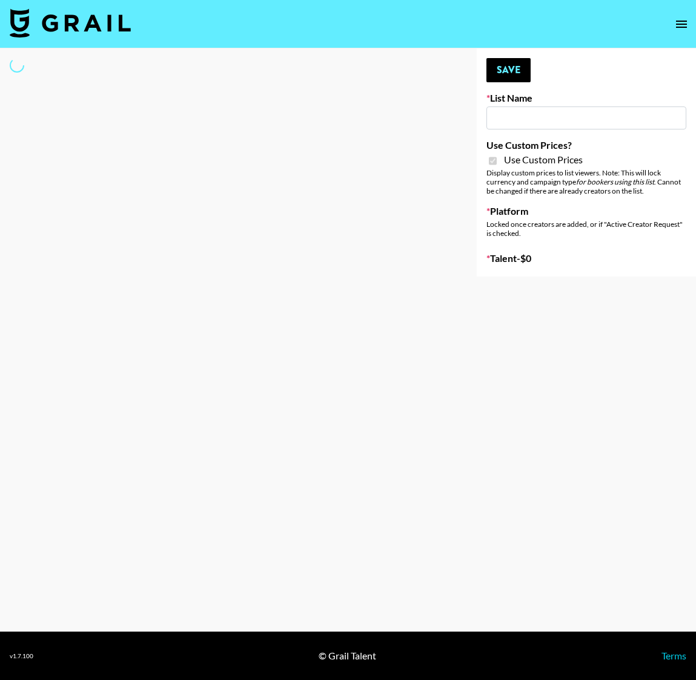
type input "Redence Beauty"
checkbox input "true"
select select "Brand"
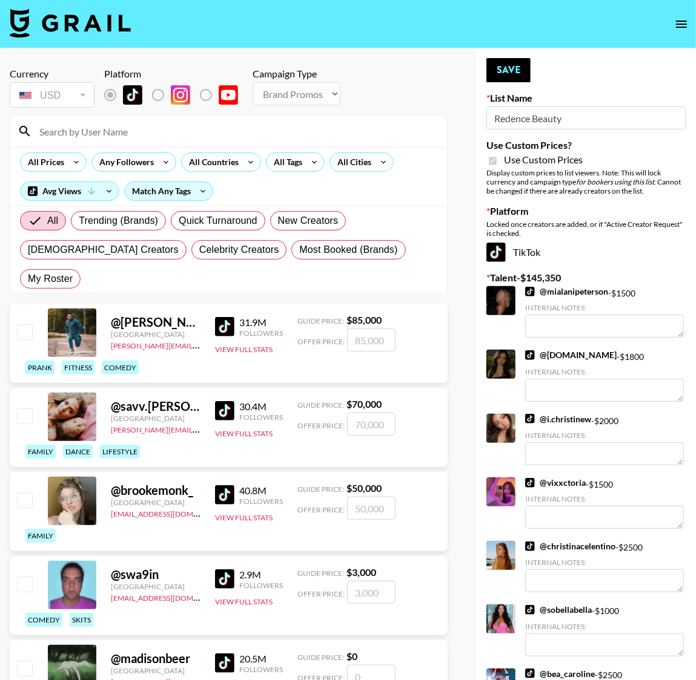
click at [147, 118] on div at bounding box center [228, 131] width 436 height 31
click at [144, 133] on input at bounding box center [235, 131] width 407 height 19
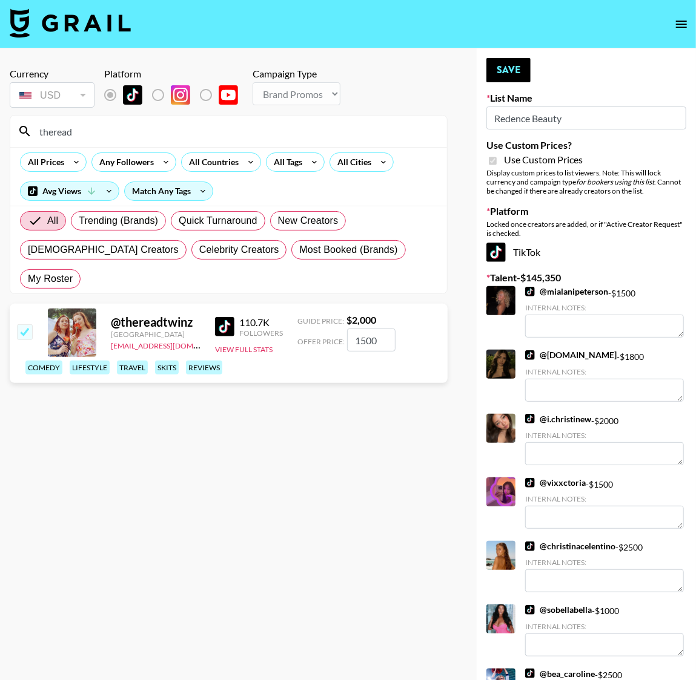
type input "theread"
click at [361, 329] on input "1500" at bounding box center [371, 340] width 48 height 23
type input "100"
checkbox input "false"
type input "2"
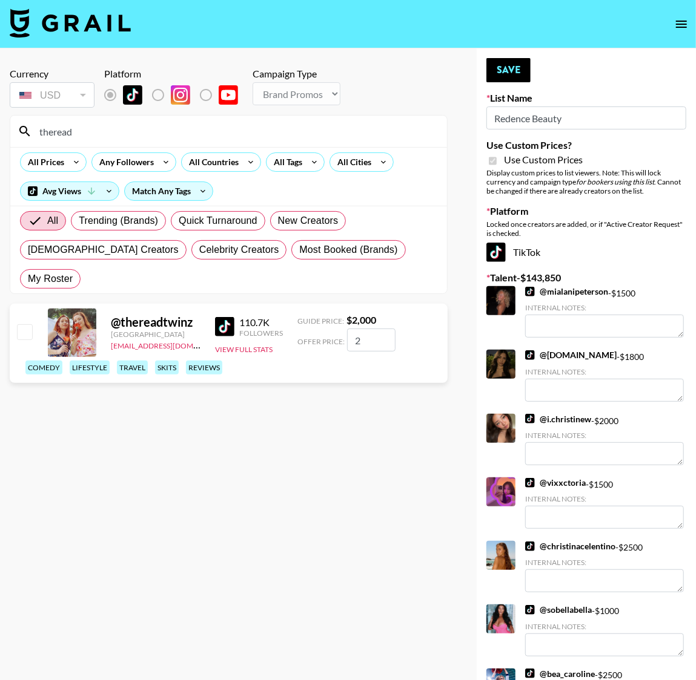
checkbox input "true"
drag, startPoint x: 516, startPoint y: 71, endPoint x: 225, endPoint y: 7, distance: 298.8
click at [516, 71] on button "Save" at bounding box center [508, 70] width 44 height 24
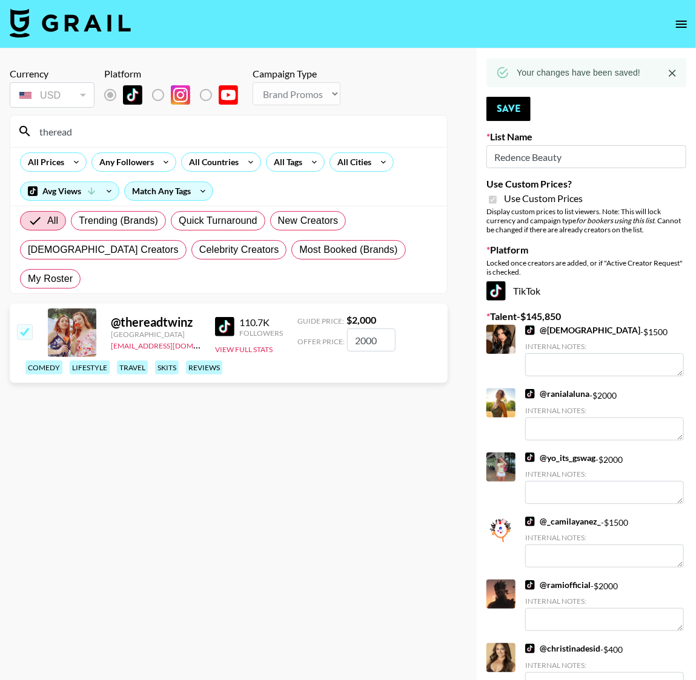
click at [542, 330] on link "@ manihamalikkk" at bounding box center [582, 330] width 115 height 11
drag, startPoint x: 366, startPoint y: 312, endPoint x: 350, endPoint y: 311, distance: 15.2
click at [350, 329] on input "2000" at bounding box center [371, 340] width 48 height 23
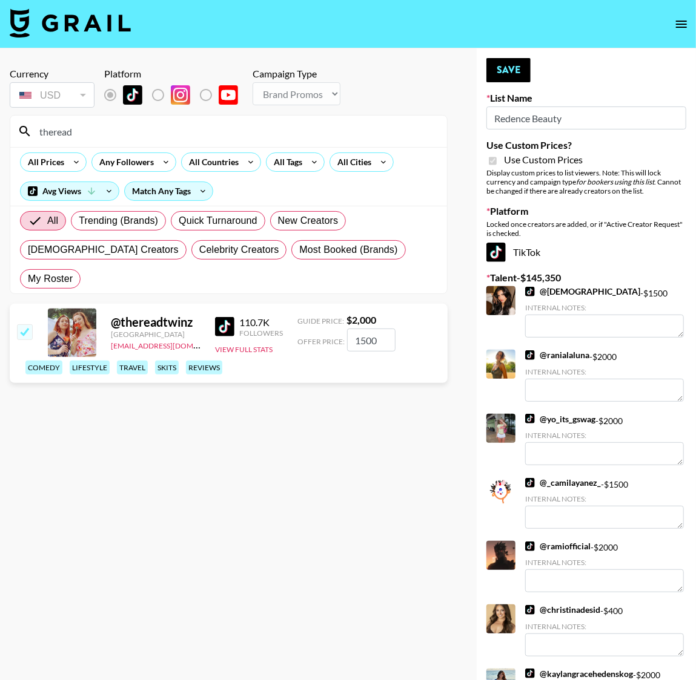
type input "1500"
click at [508, 73] on button "Save" at bounding box center [508, 70] width 44 height 24
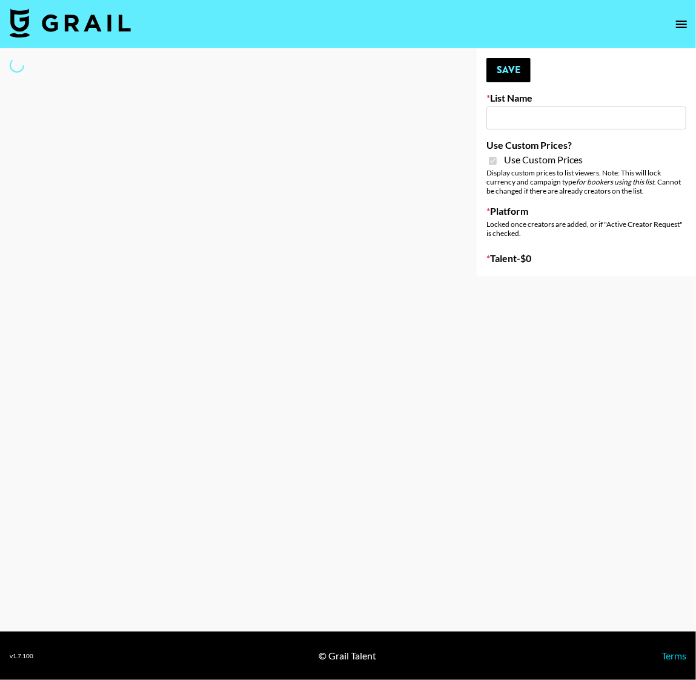
type input "Dime Beauty"
checkbox input "true"
select select "Brand"
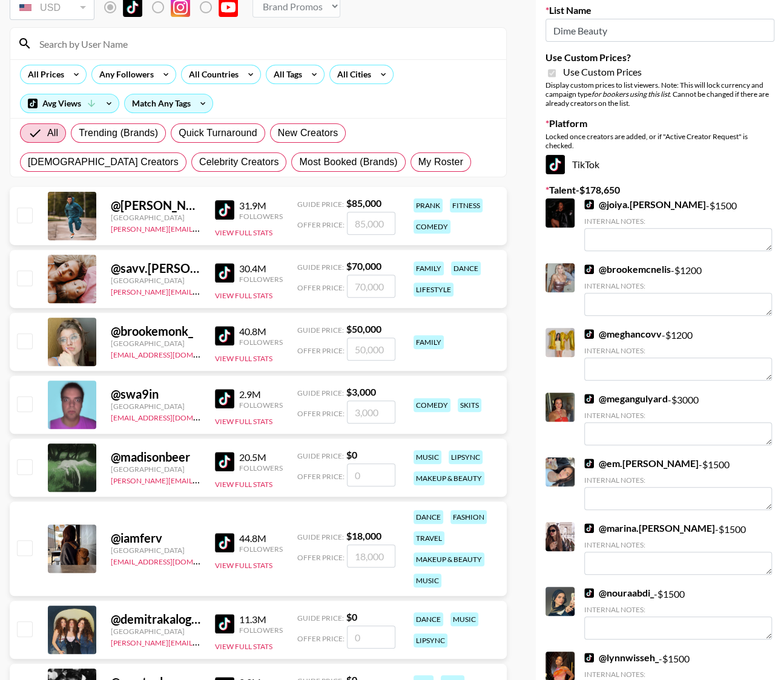
scroll to position [91, 0]
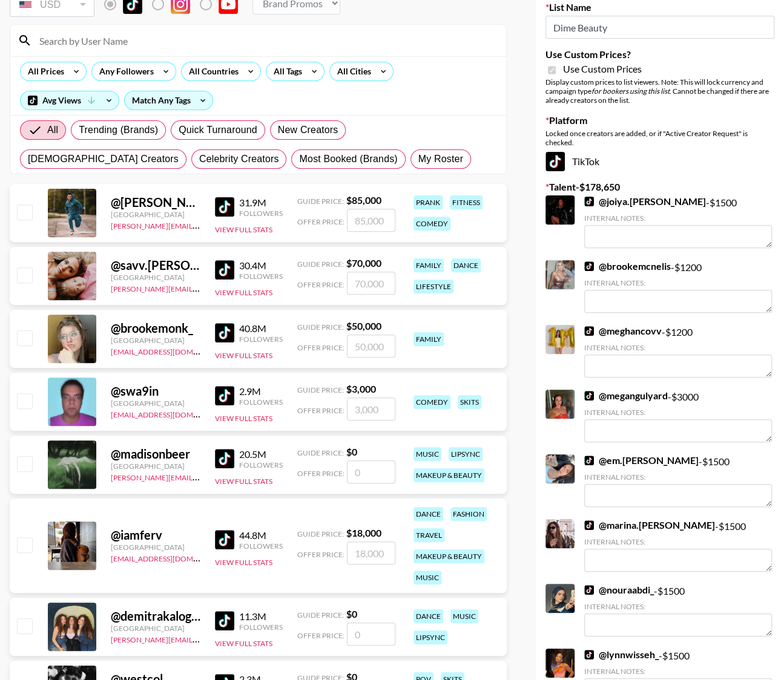
click at [131, 44] on input at bounding box center [265, 40] width 467 height 19
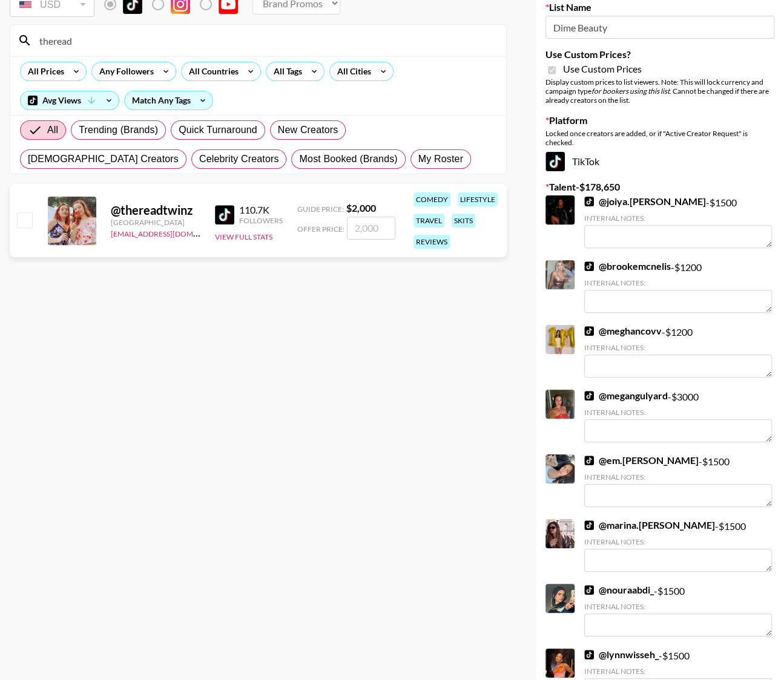
type input "theread"
click at [31, 221] on input "checkbox" at bounding box center [24, 219] width 15 height 15
checkbox input "true"
type input "2000"
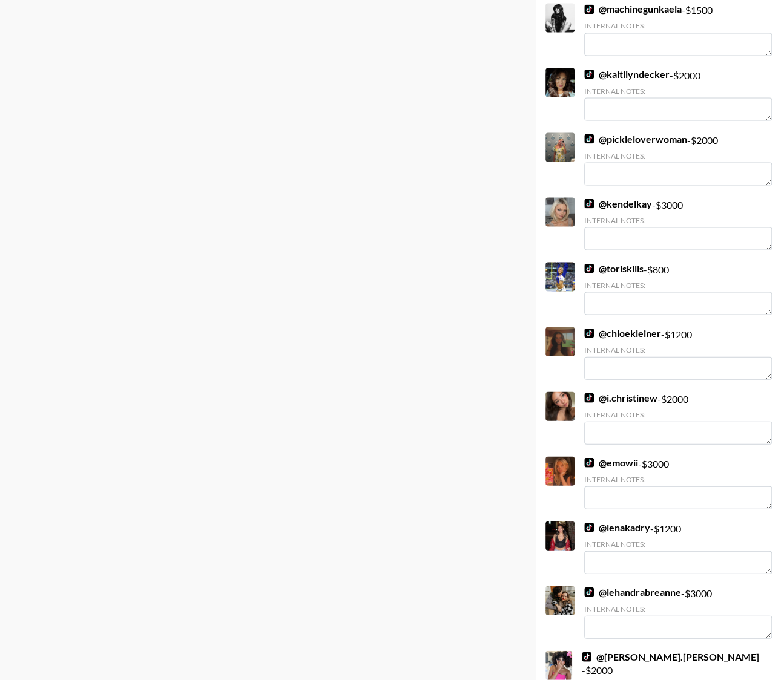
scroll to position [0, 0]
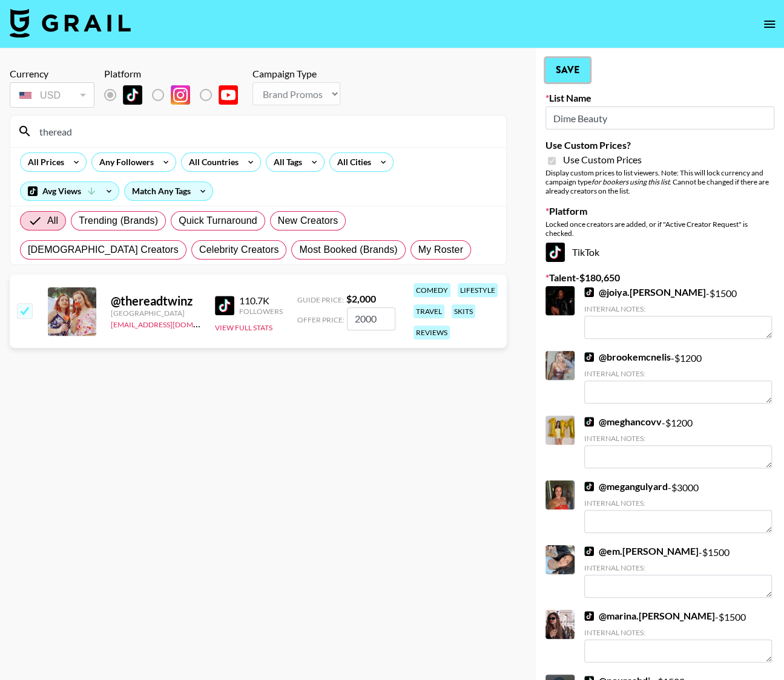
click at [521, 68] on button "Save" at bounding box center [567, 70] width 44 height 24
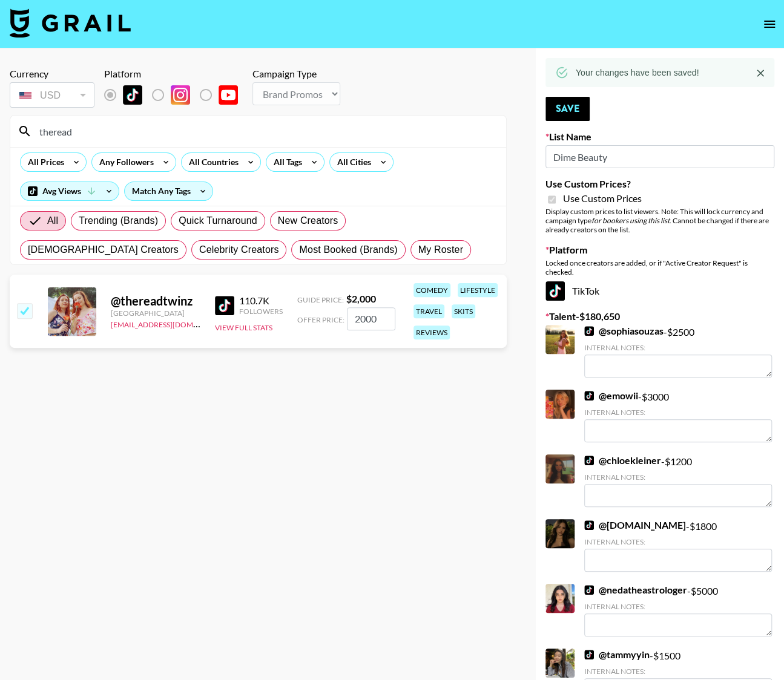
click at [99, 123] on input "theread" at bounding box center [265, 131] width 467 height 19
click at [95, 131] on input "theread" at bounding box center [265, 131] width 467 height 19
type input "themom"
click at [23, 310] on input "checkbox" at bounding box center [24, 310] width 15 height 15
checkbox input "true"
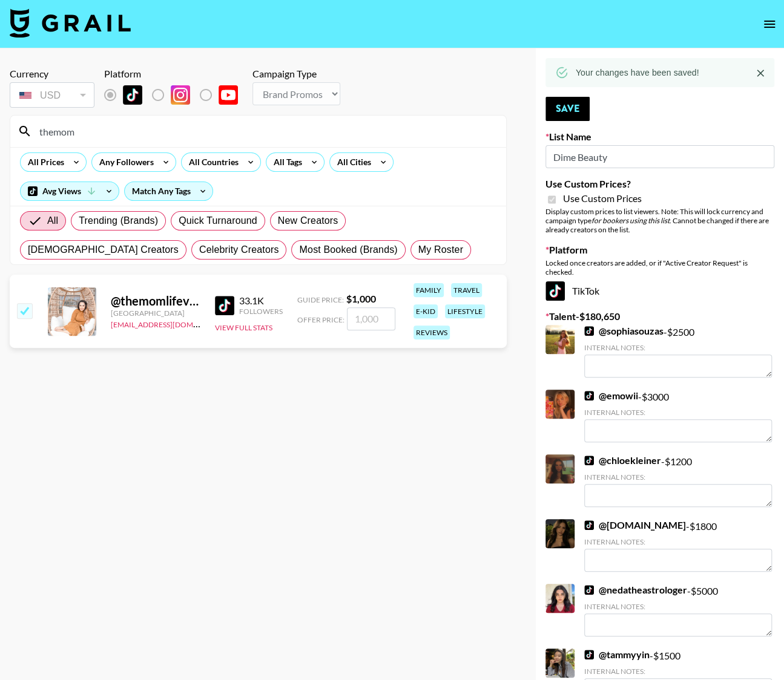
type input "1000"
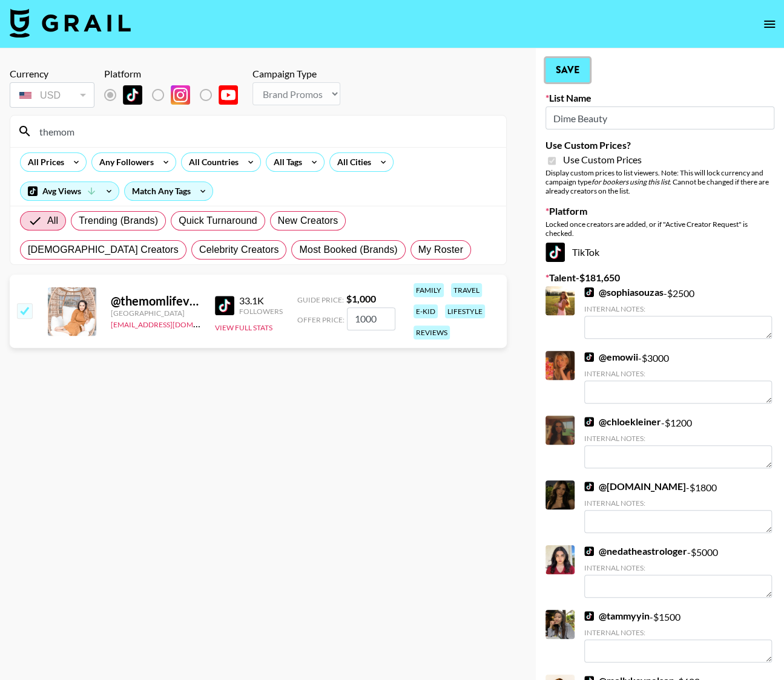
click at [521, 73] on button "Save" at bounding box center [567, 70] width 44 height 24
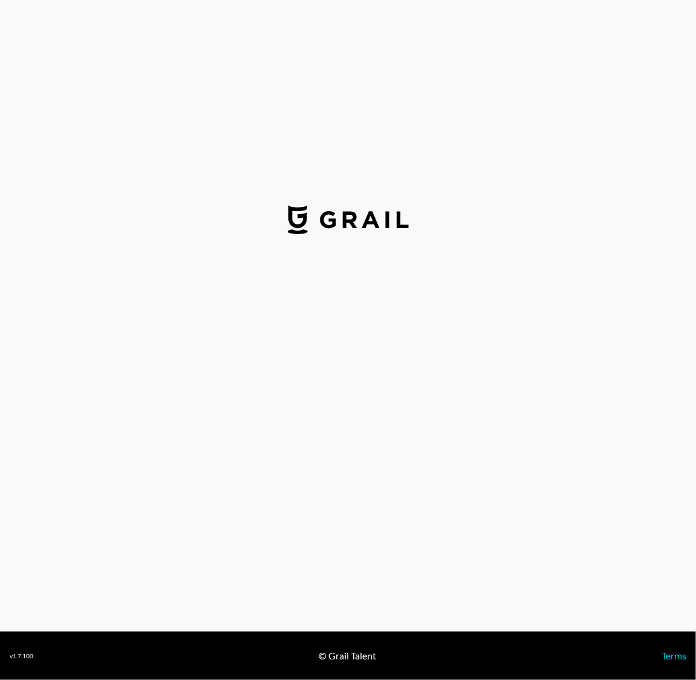
select select "USD"
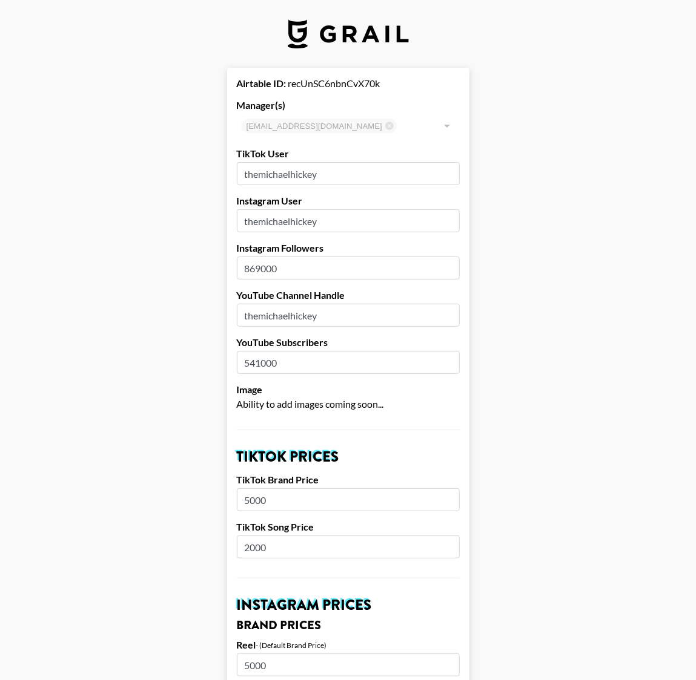
click at [337, 174] on input "themichaelhickey" at bounding box center [348, 173] width 223 height 23
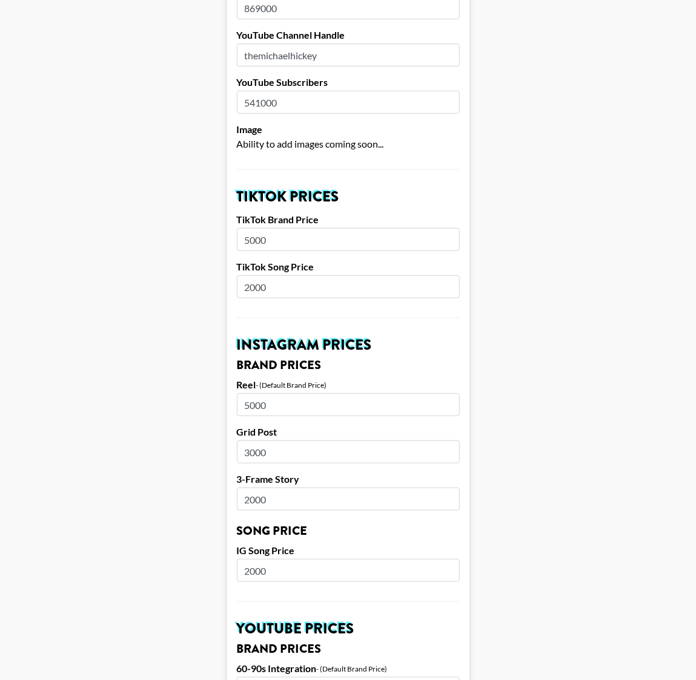
scroll to position [51, 0]
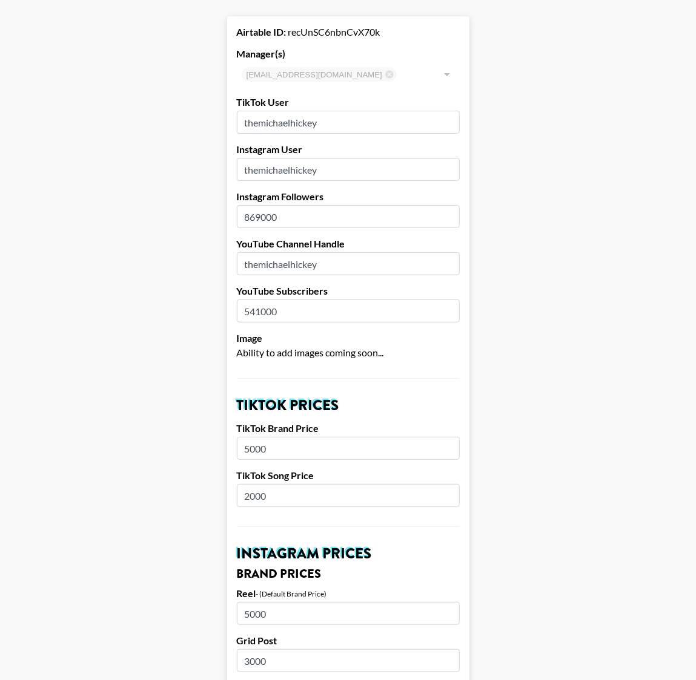
click at [447, 73] on div at bounding box center [446, 74] width 16 height 17
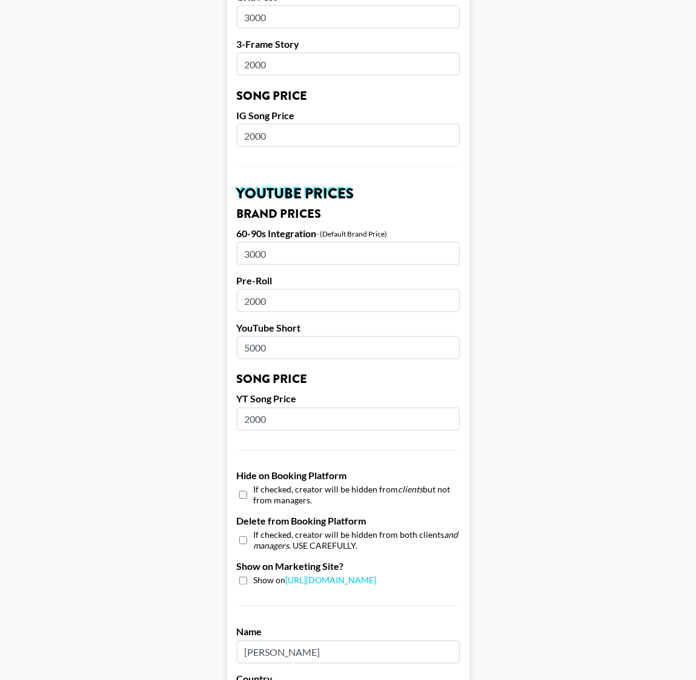
scroll to position [961, 0]
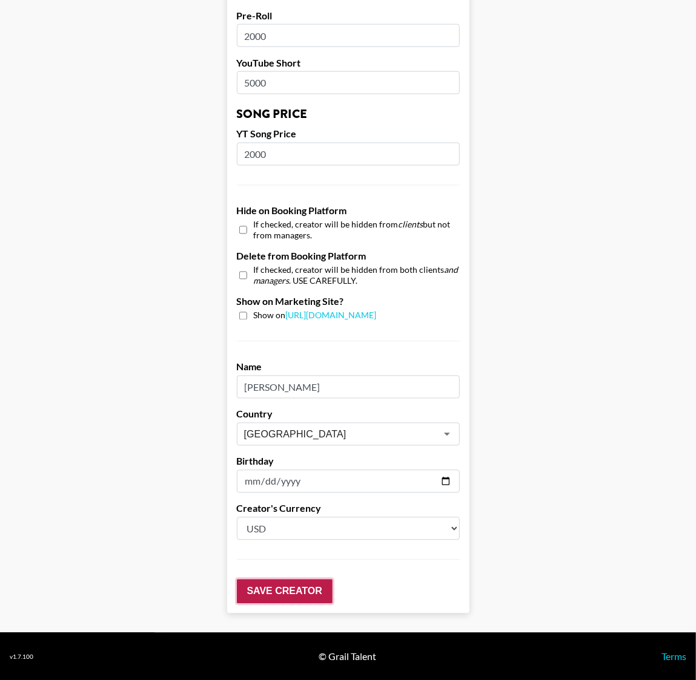
click at [282, 590] on input "Save Creator" at bounding box center [285, 592] width 96 height 24
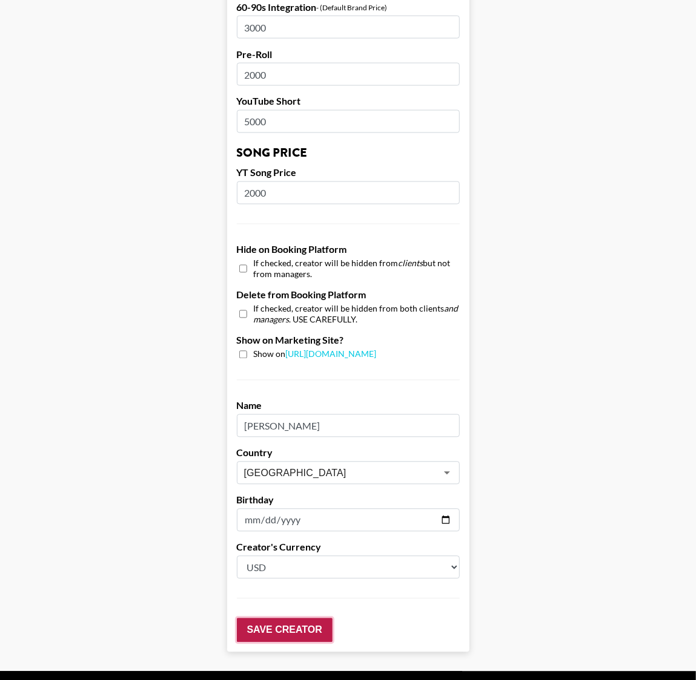
scroll to position [999, 0]
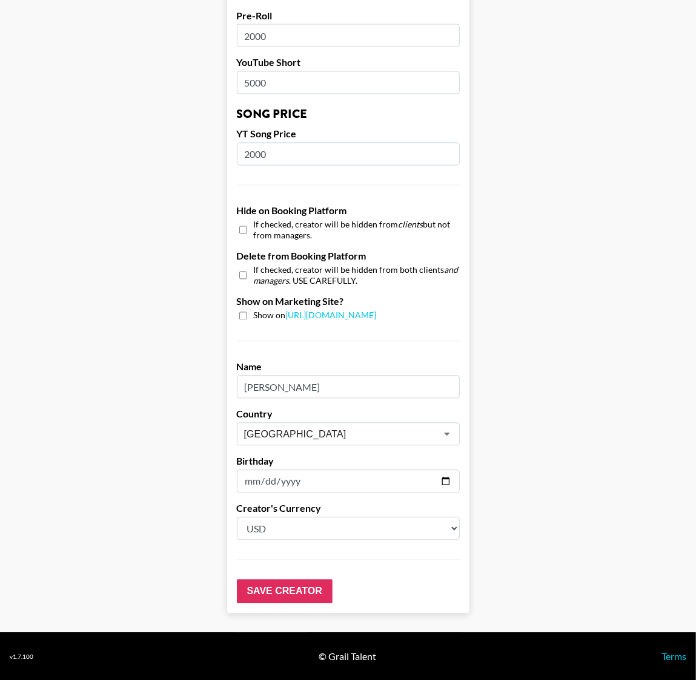
click at [283, 387] on input "[PERSON_NAME]" at bounding box center [348, 387] width 223 height 23
type input "[PERSON_NAME]"
click at [291, 584] on input "Save Creator" at bounding box center [285, 592] width 96 height 24
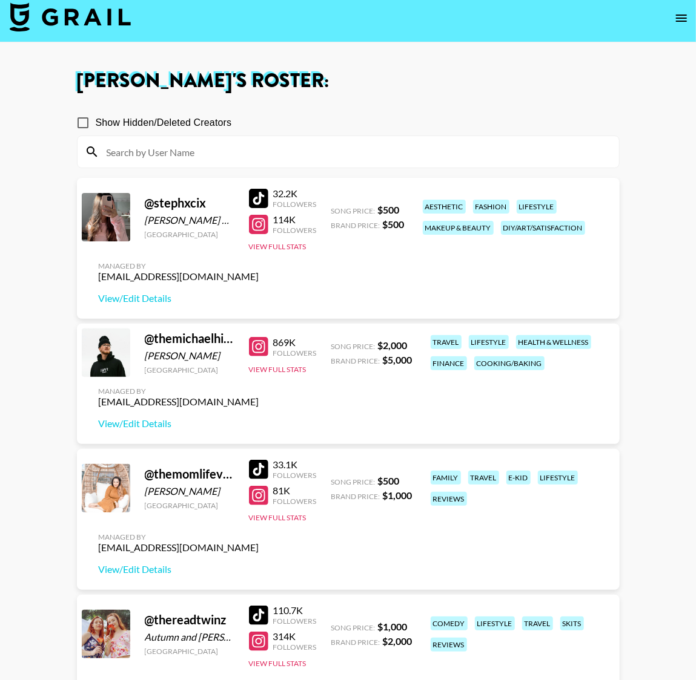
scroll to position [6, 0]
click at [136, 420] on link "View/Edit Details" at bounding box center [179, 424] width 160 height 12
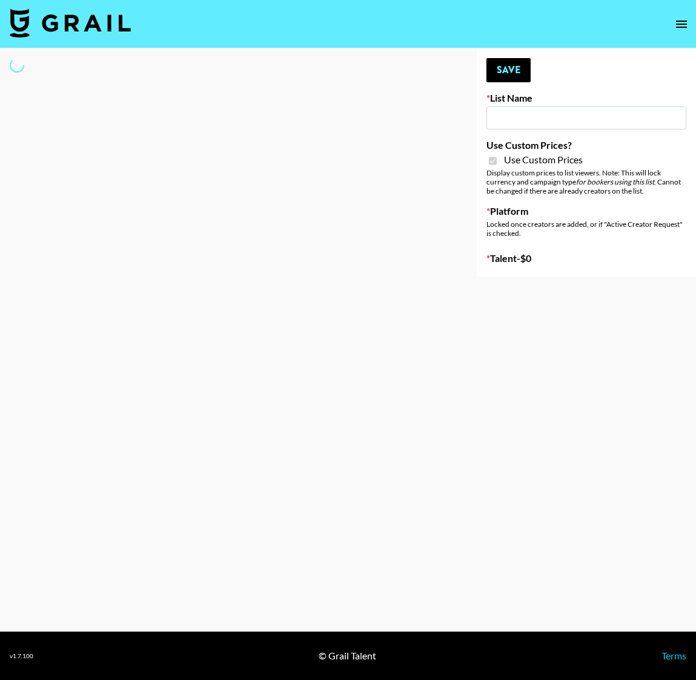
type input "Dime Beauty"
checkbox input "true"
select select "Brand"
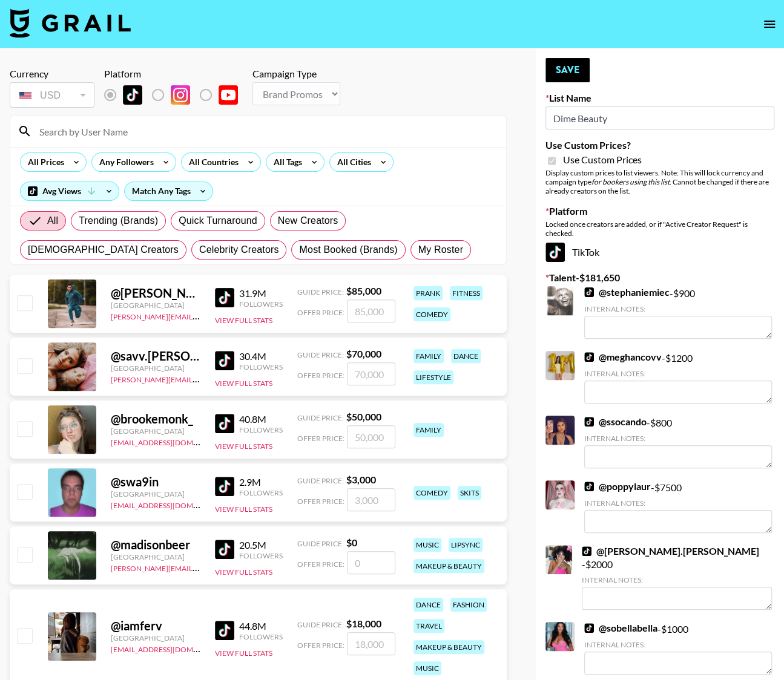
click at [123, 140] on input at bounding box center [265, 131] width 467 height 19
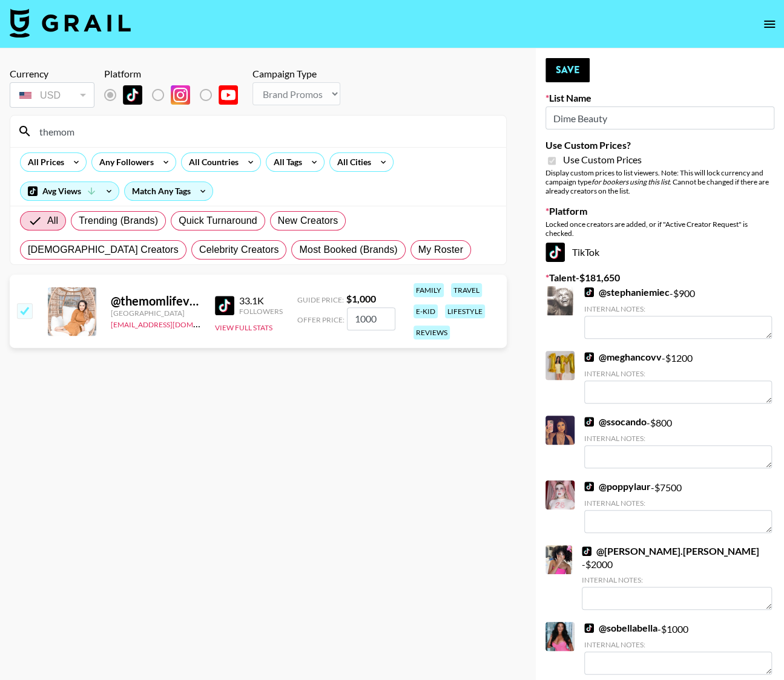
type input "themom"
click at [114, 438] on section "Currency USD USD ​ Platform Campaign Type Choose Type... Song Promos Brand Prom…" at bounding box center [258, 350] width 497 height 584
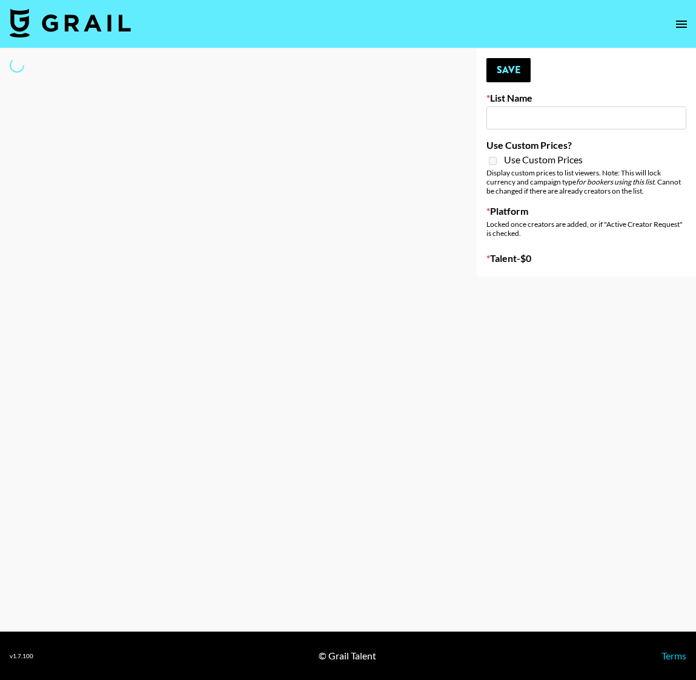
type input "Cosplay"
select select "Song"
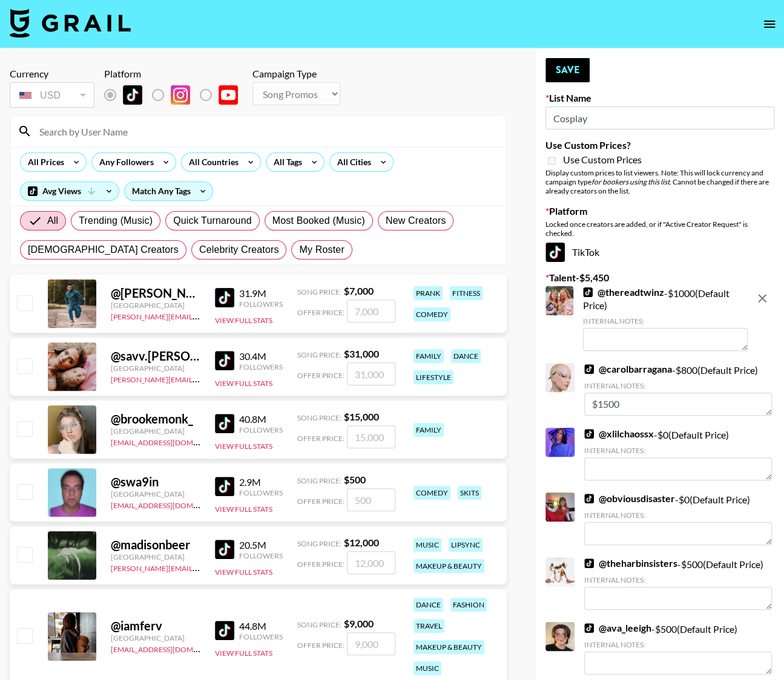
click at [117, 137] on input at bounding box center [265, 131] width 467 height 19
click at [179, 139] on input at bounding box center [265, 131] width 467 height 19
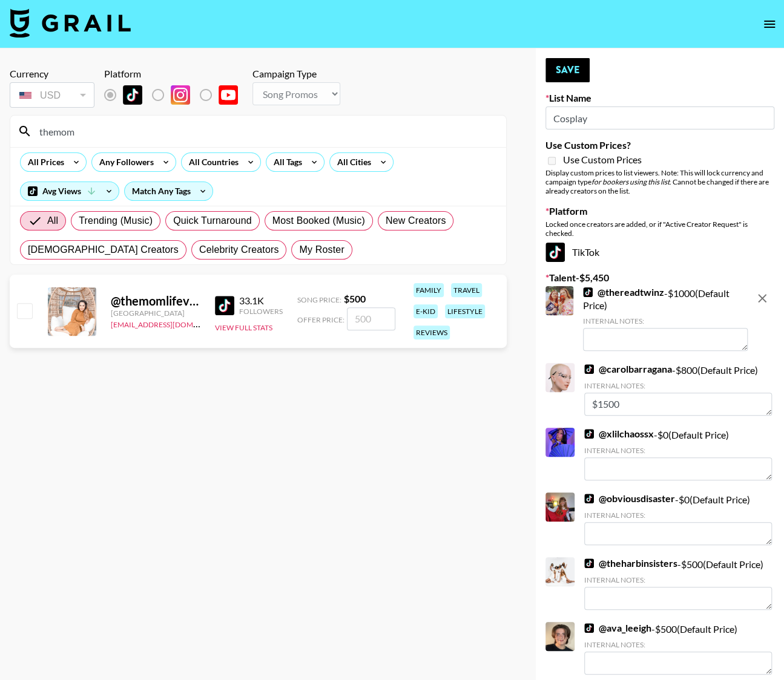
type input "themom"
click at [21, 314] on input "checkbox" at bounding box center [24, 310] width 15 height 15
checkbox input "true"
type input "500"
